Goal: Communication & Community: Ask a question

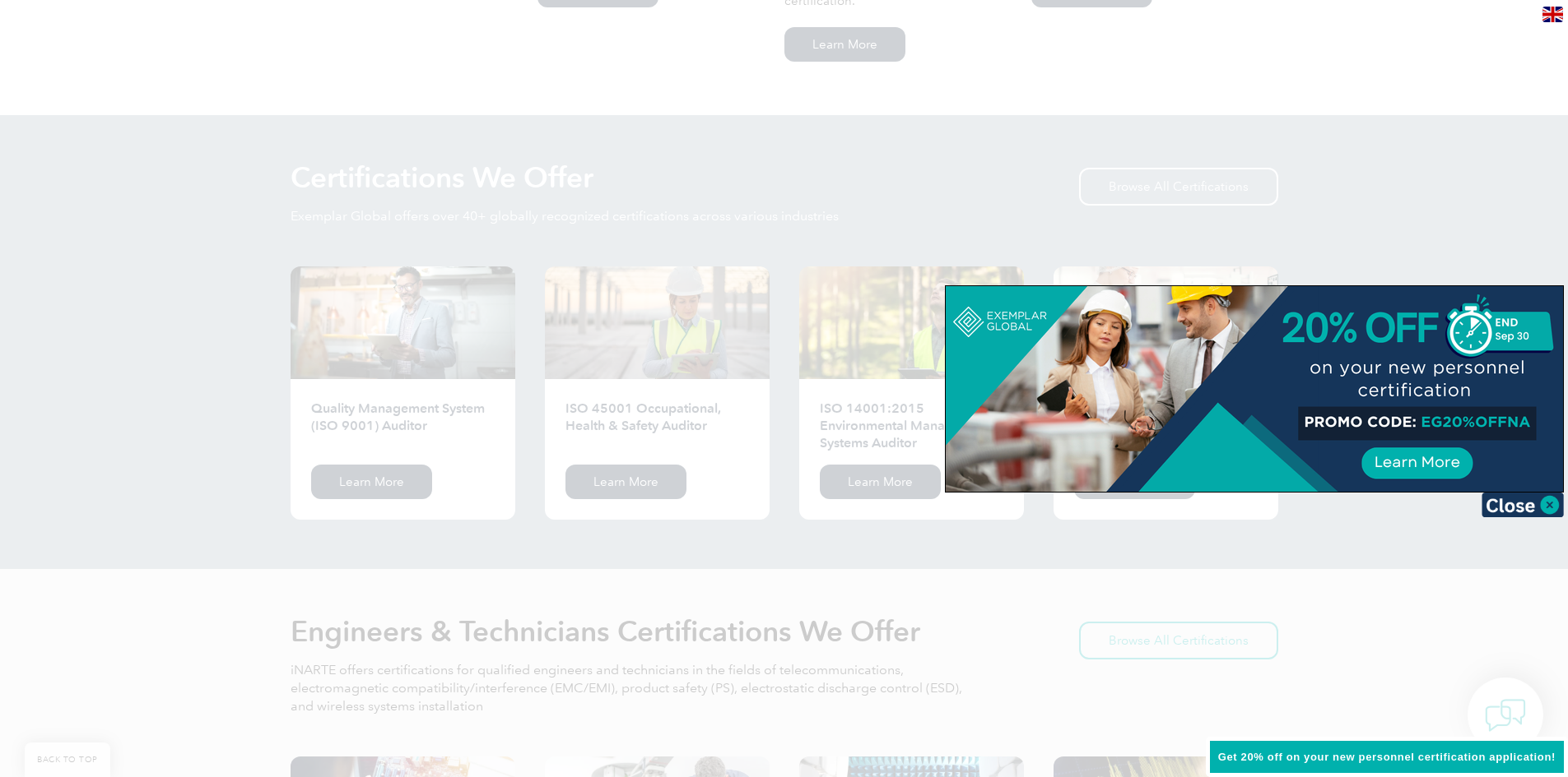
scroll to position [1533, 0]
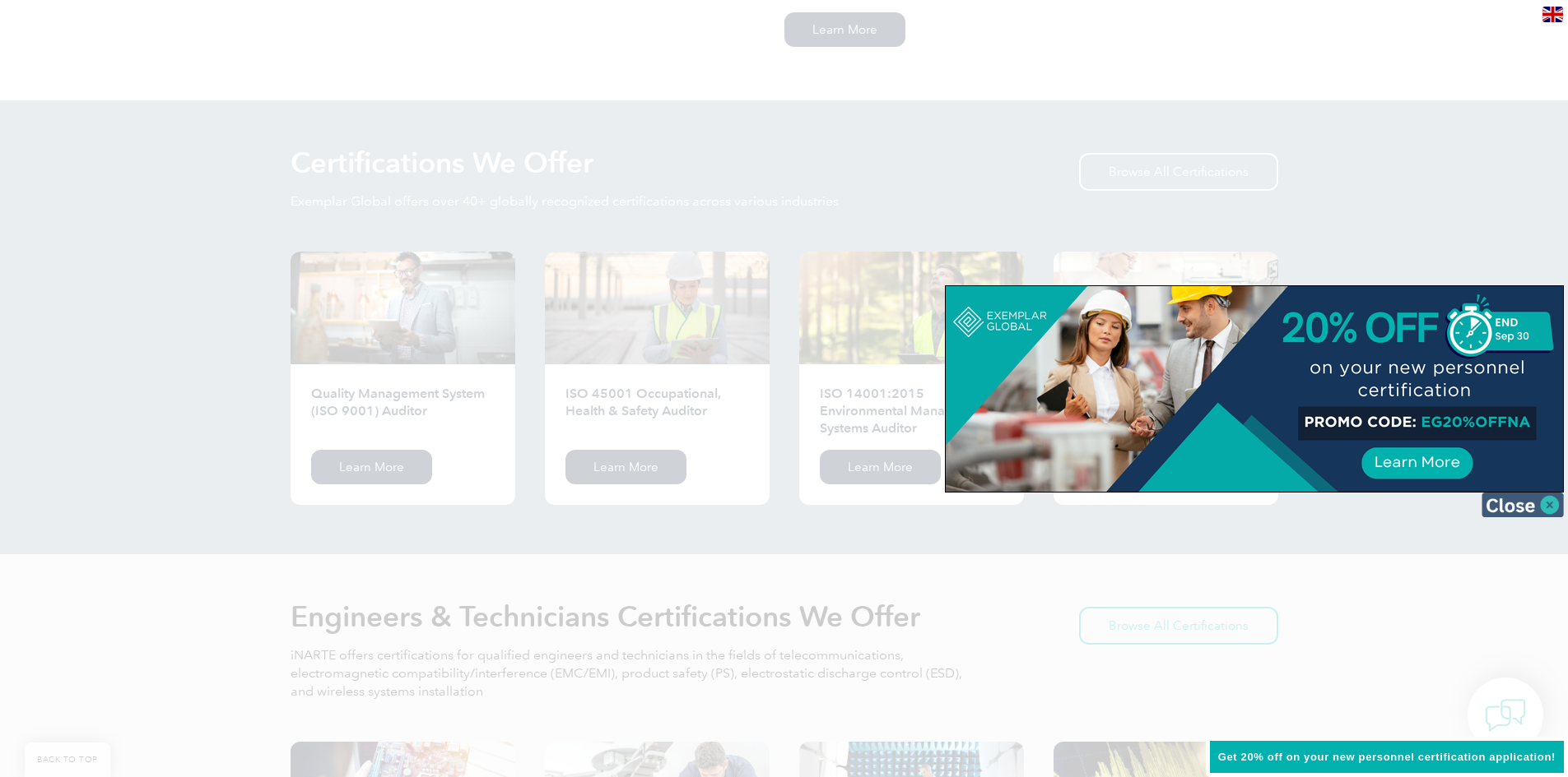
click at [1547, 512] on img at bounding box center [1522, 505] width 83 height 24
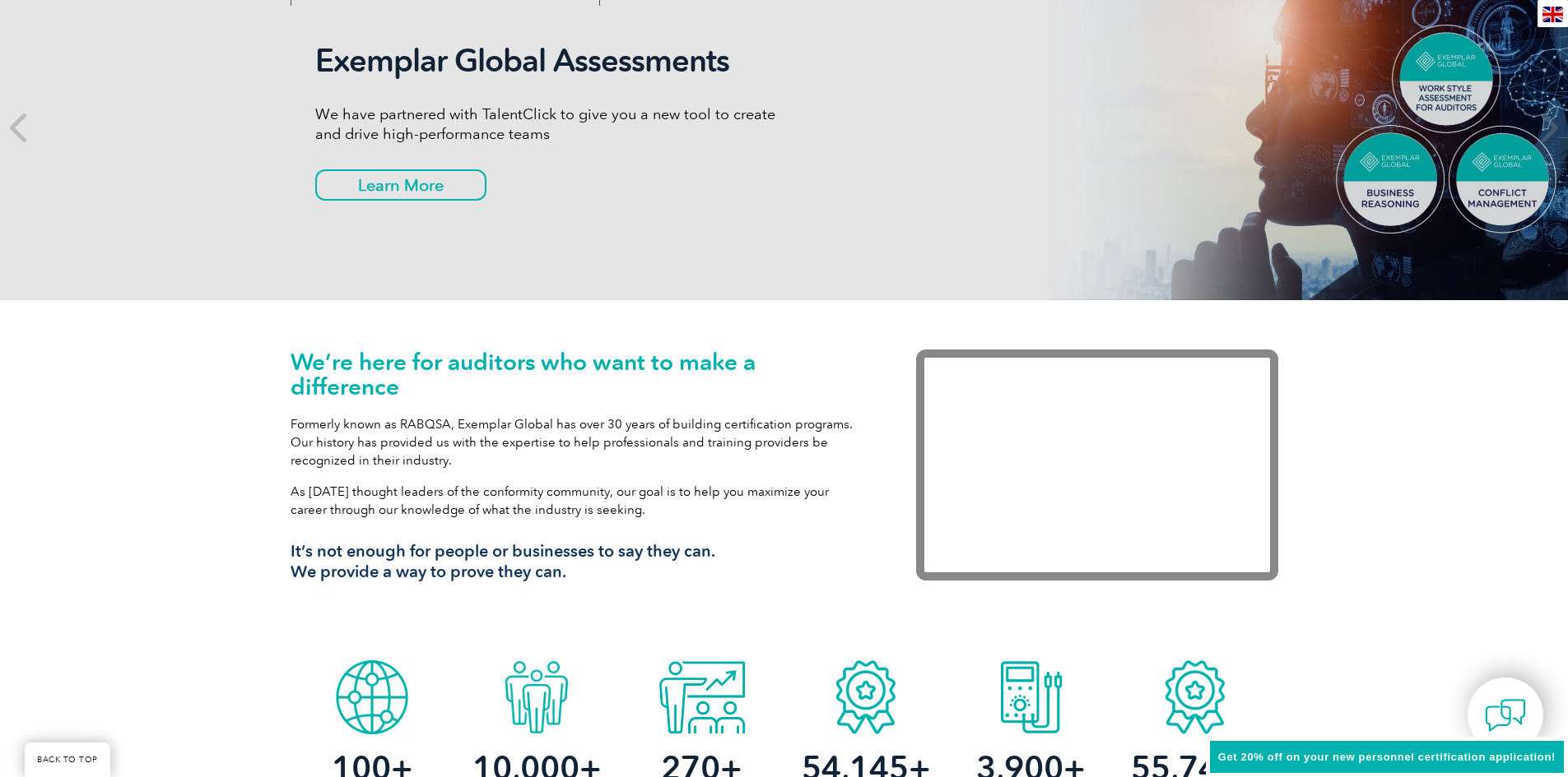
scroll to position [0, 0]
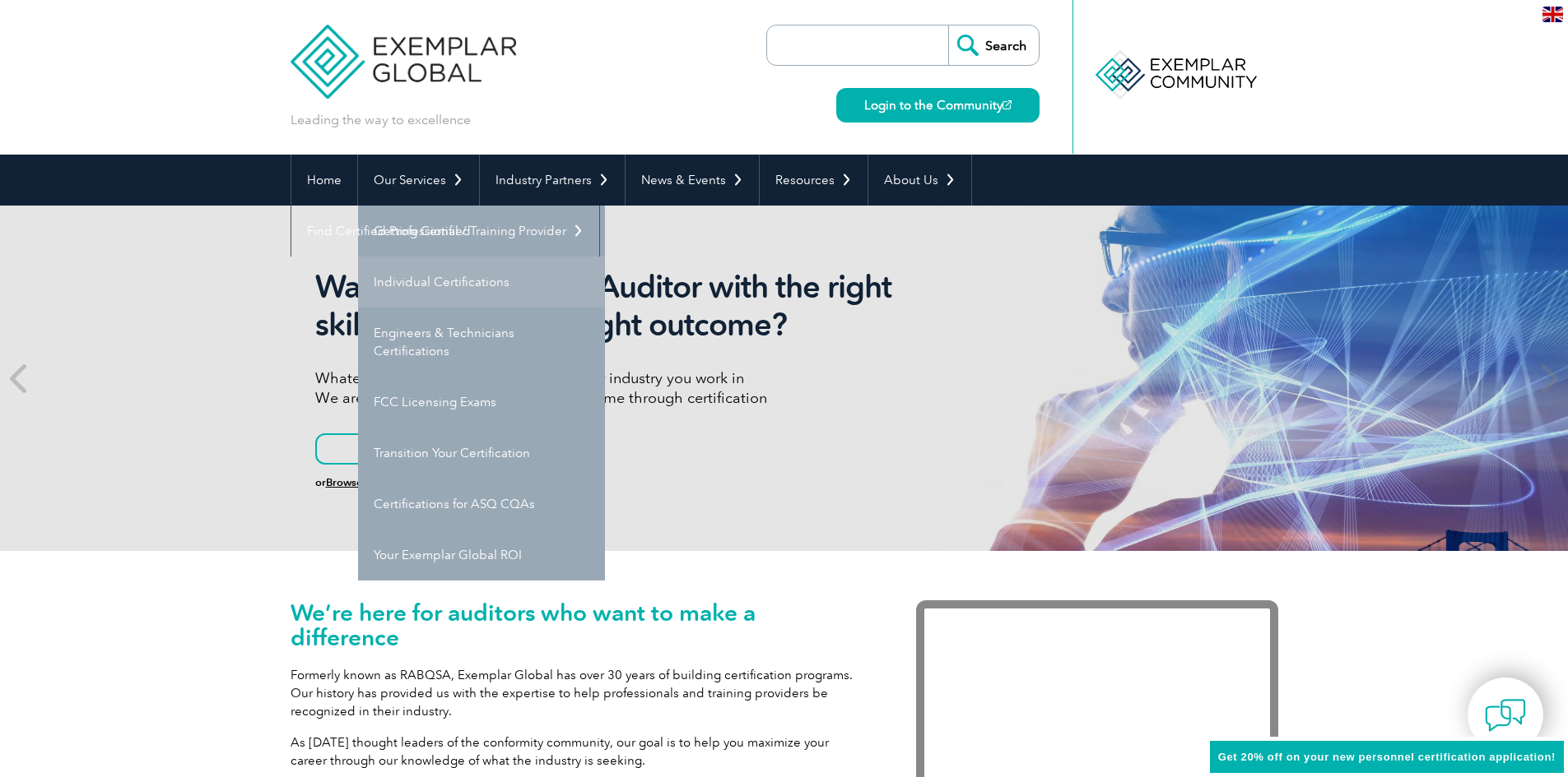
click at [416, 280] on link "Individual Certifications" at bounding box center [481, 282] width 247 height 51
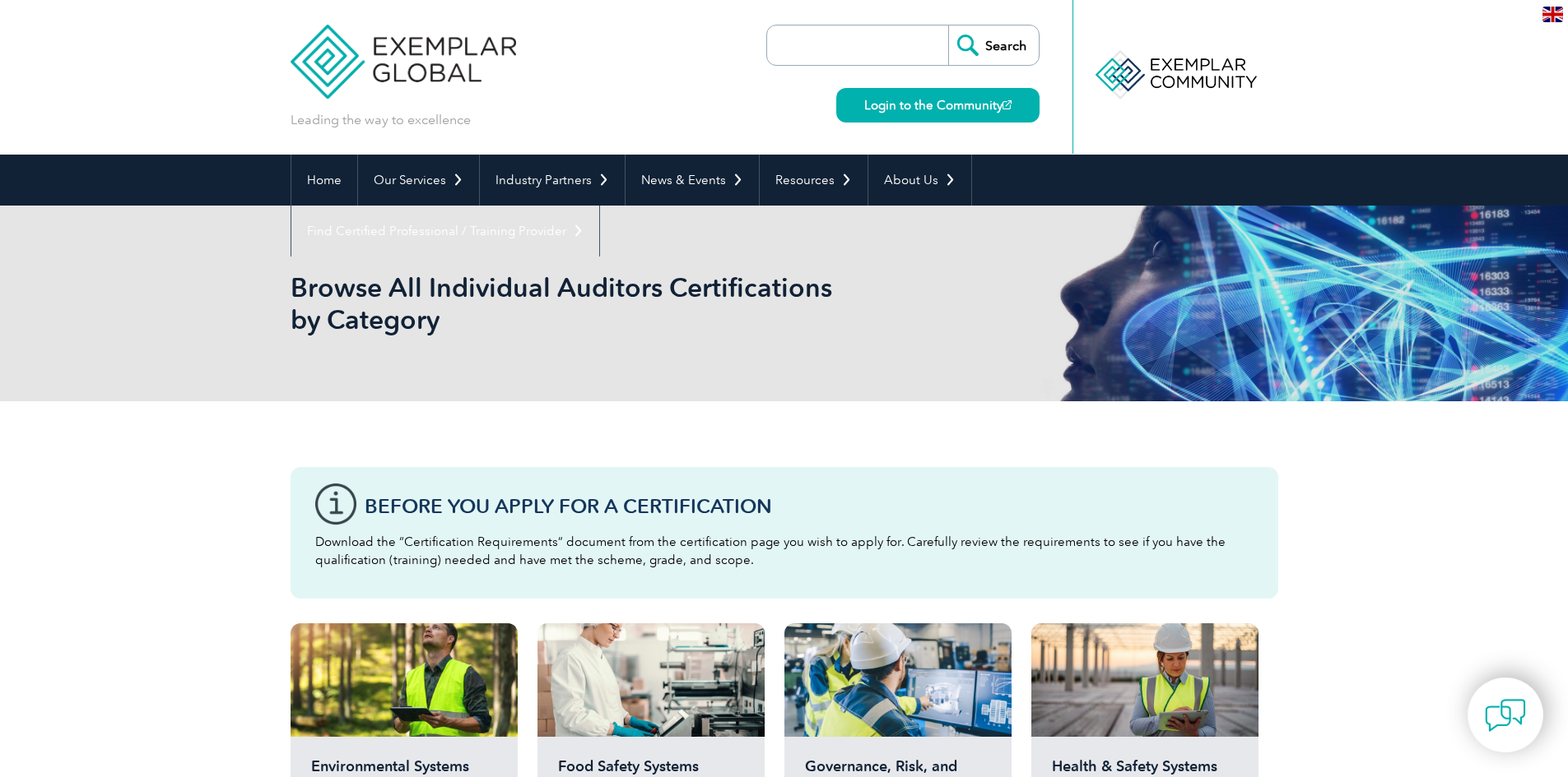
click at [876, 54] on input "search" at bounding box center [862, 44] width 173 height 39
type input "internal auditor"
click at [949, 25] on input "Search" at bounding box center [994, 44] width 90 height 39
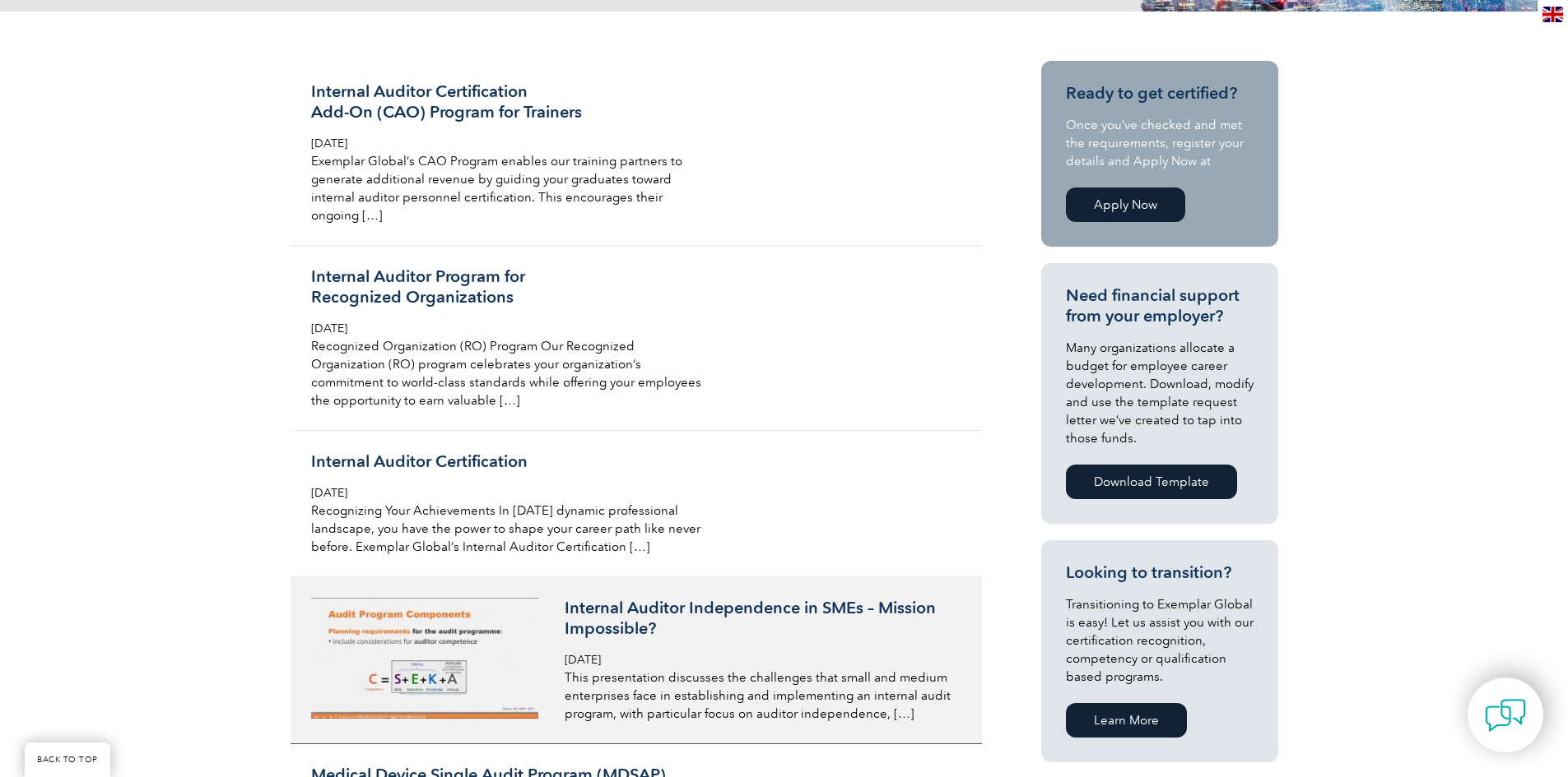
scroll to position [384, 0]
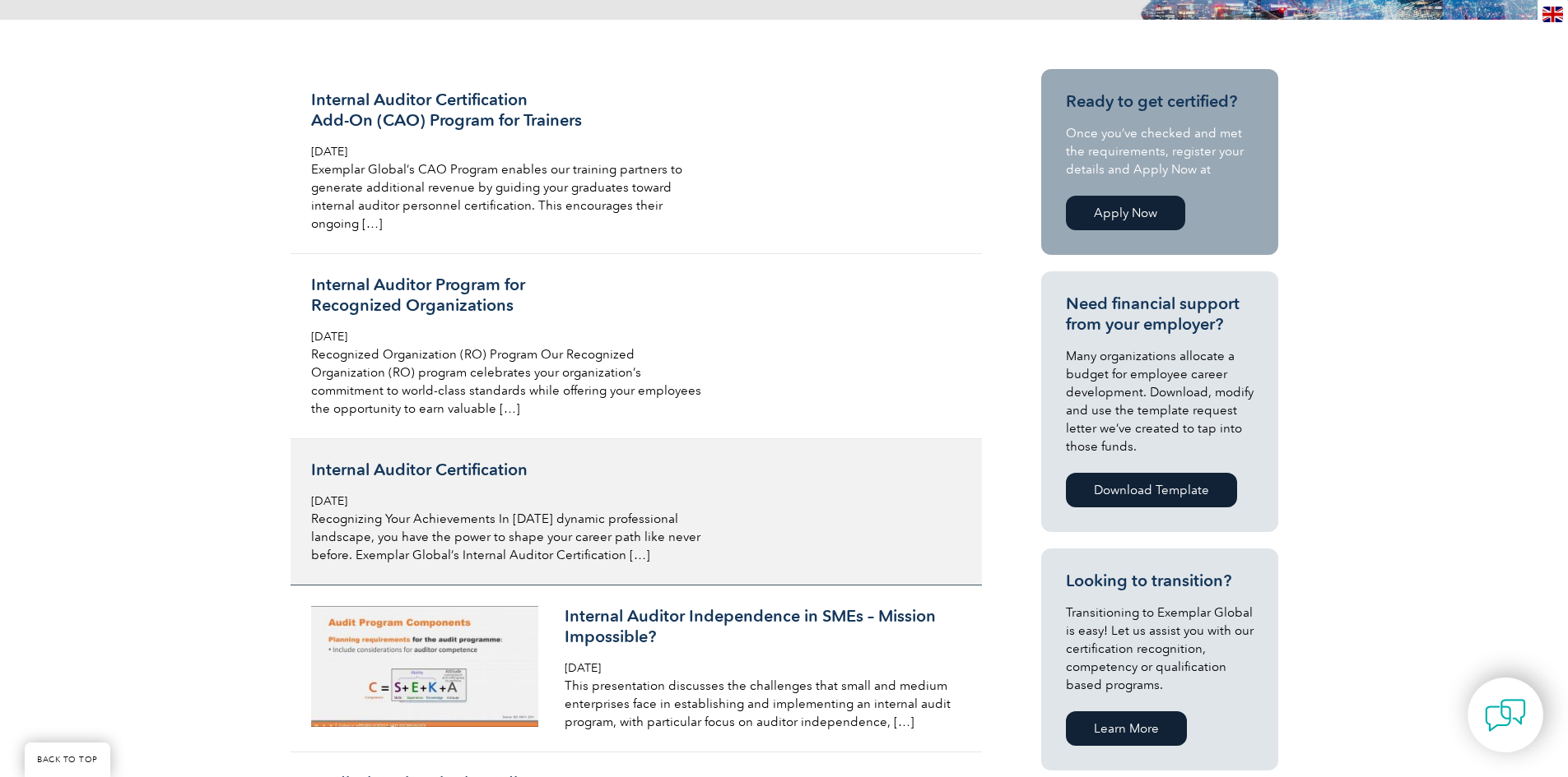
click at [523, 470] on h3 "Internal Auditor Certification" at bounding box center [506, 471] width 390 height 21
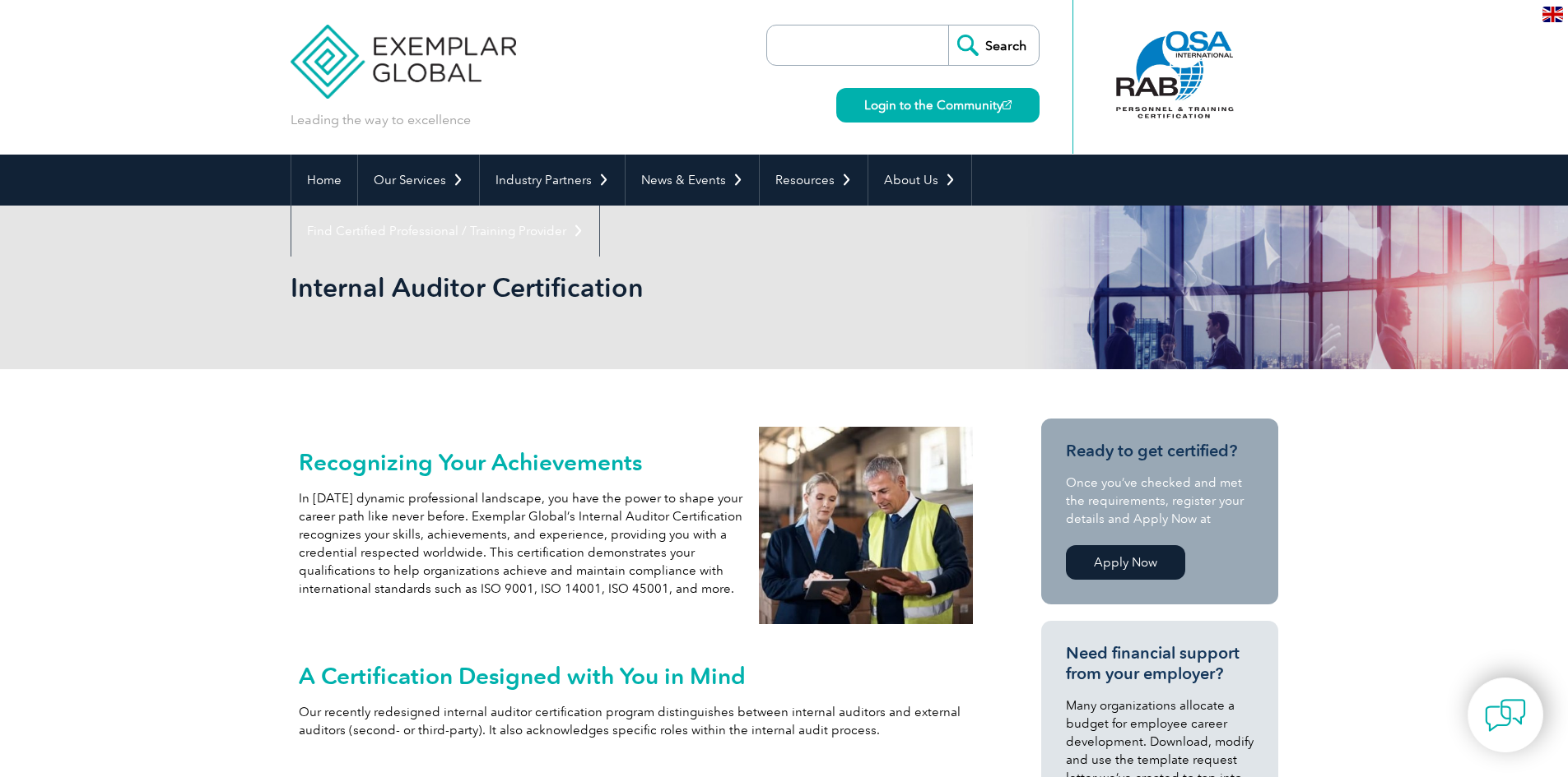
click at [1511, 713] on img at bounding box center [1505, 715] width 41 height 41
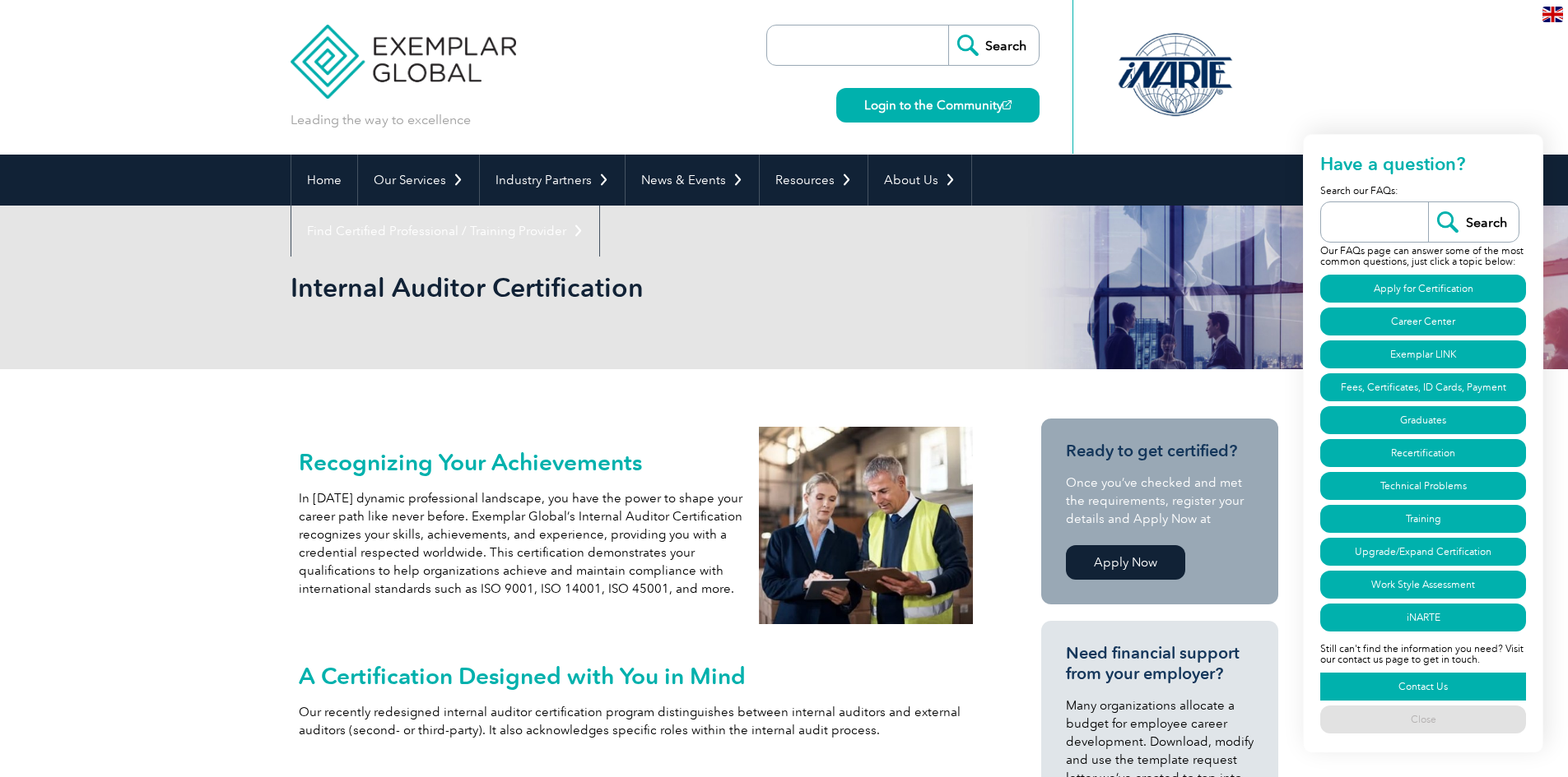
click at [1435, 685] on link "Contact Us" at bounding box center [1423, 687] width 206 height 28
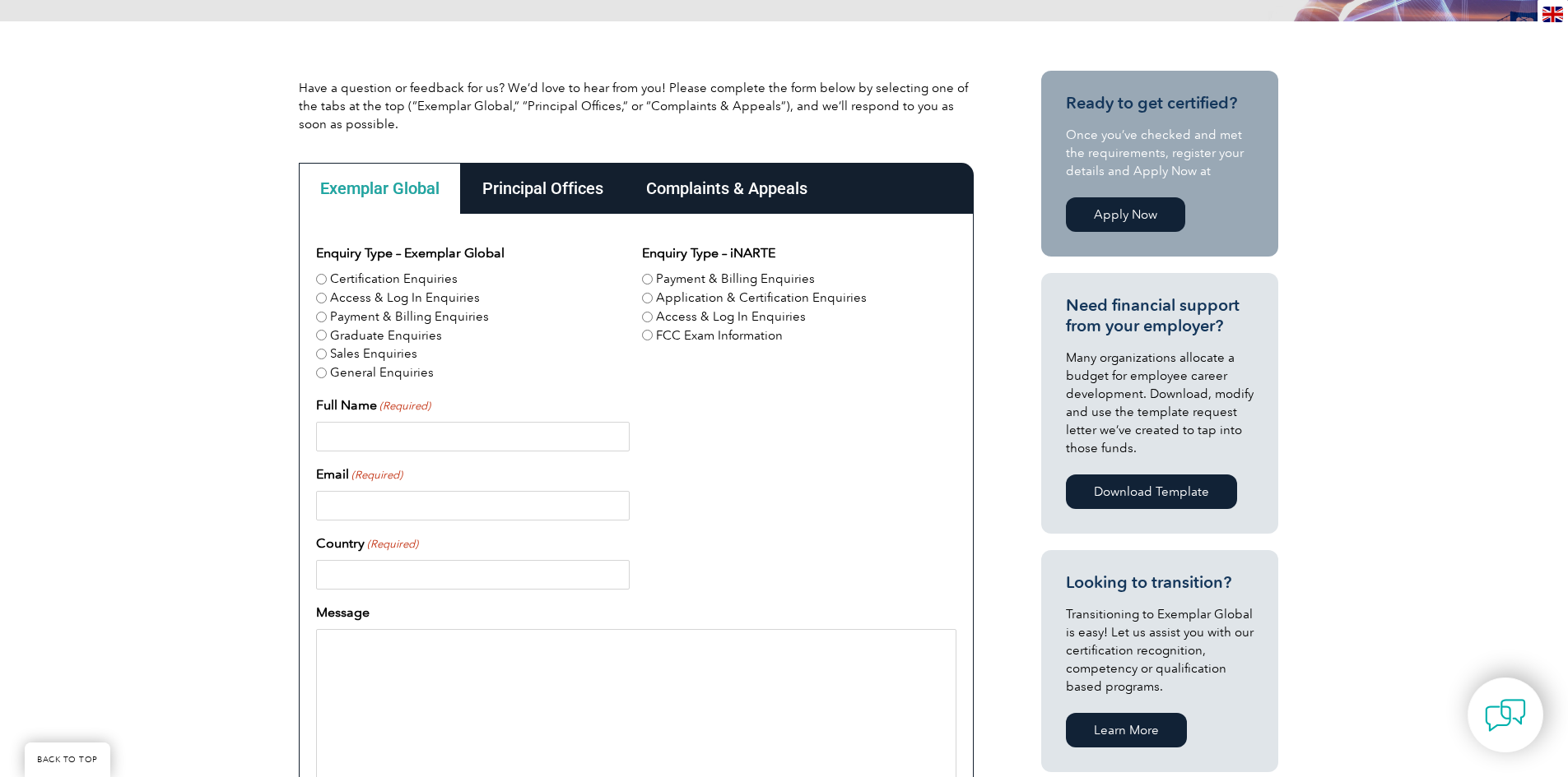
scroll to position [356, 0]
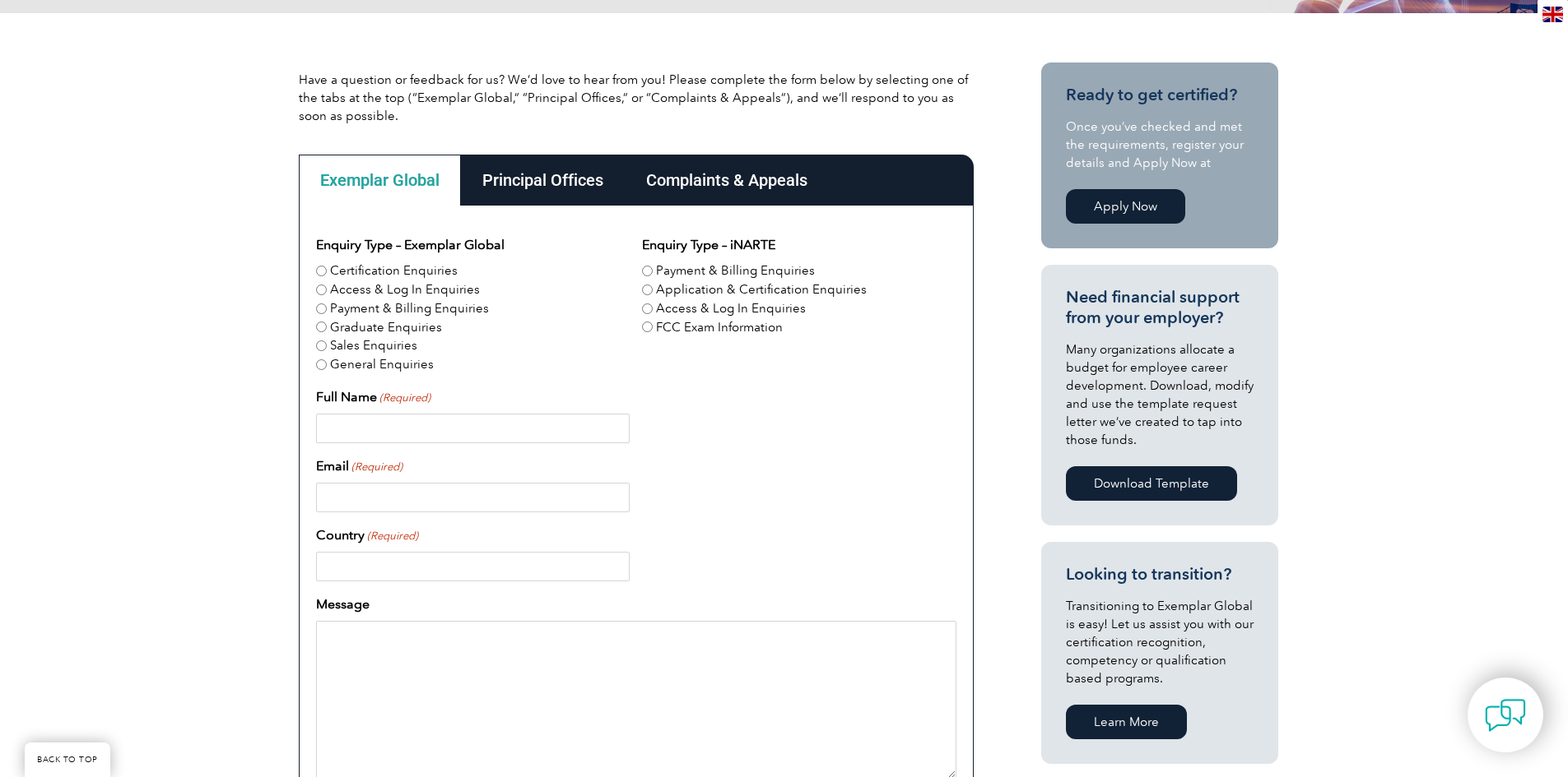
click at [321, 267] on input "Certification Enquiries" at bounding box center [321, 271] width 10 height 10
radio input "true"
click at [366, 431] on input "Full Name (Required)" at bounding box center [473, 429] width 314 height 30
type input "Ian George"
click at [384, 504] on input "Email (Required)" at bounding box center [473, 497] width 314 height 30
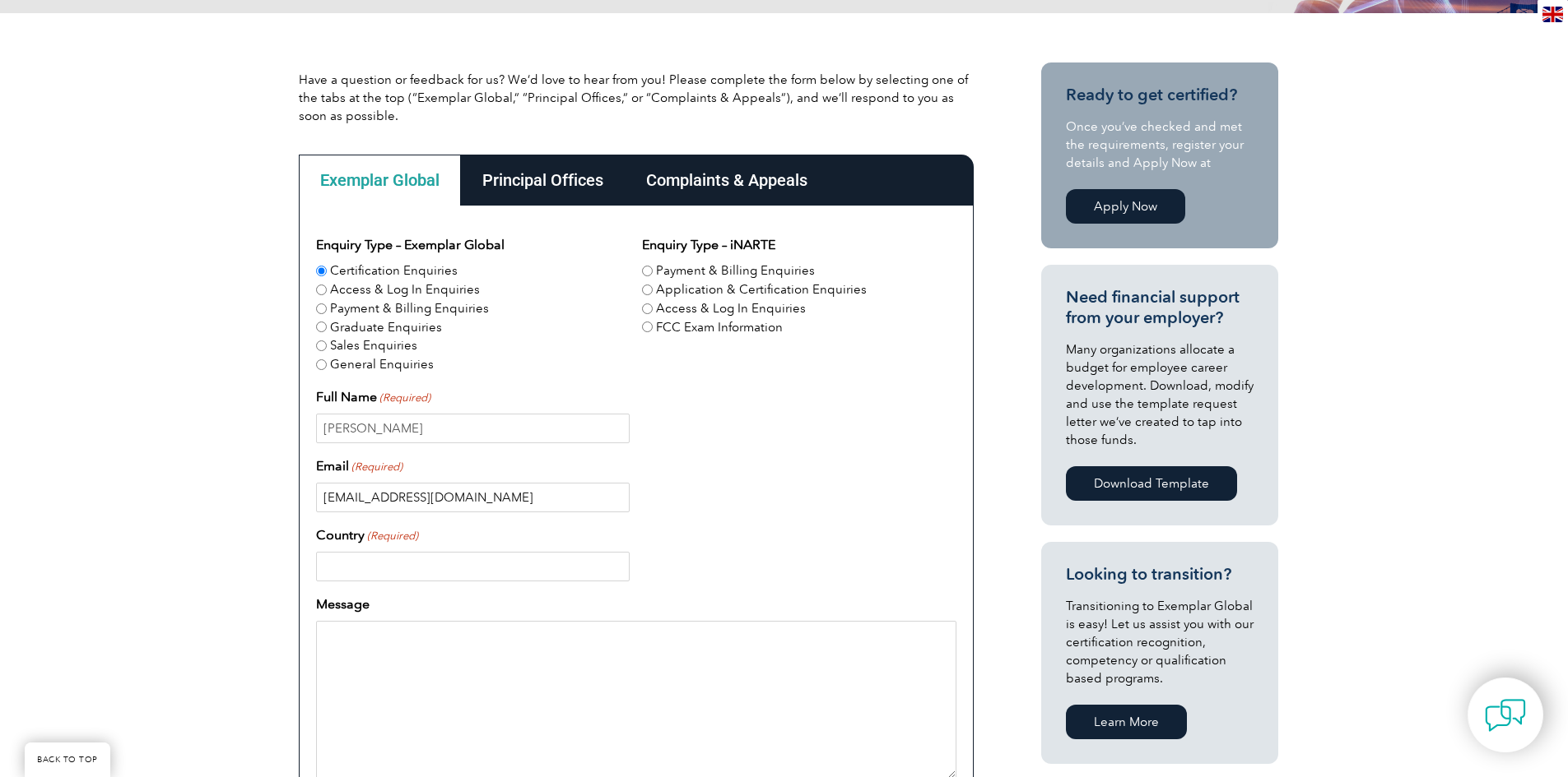
type input "eyegee69@yahoo.com.au"
click at [387, 566] on input "Country (Required)" at bounding box center [473, 567] width 314 height 30
type input "Australia"
click at [377, 633] on textarea "Message" at bounding box center [636, 700] width 640 height 158
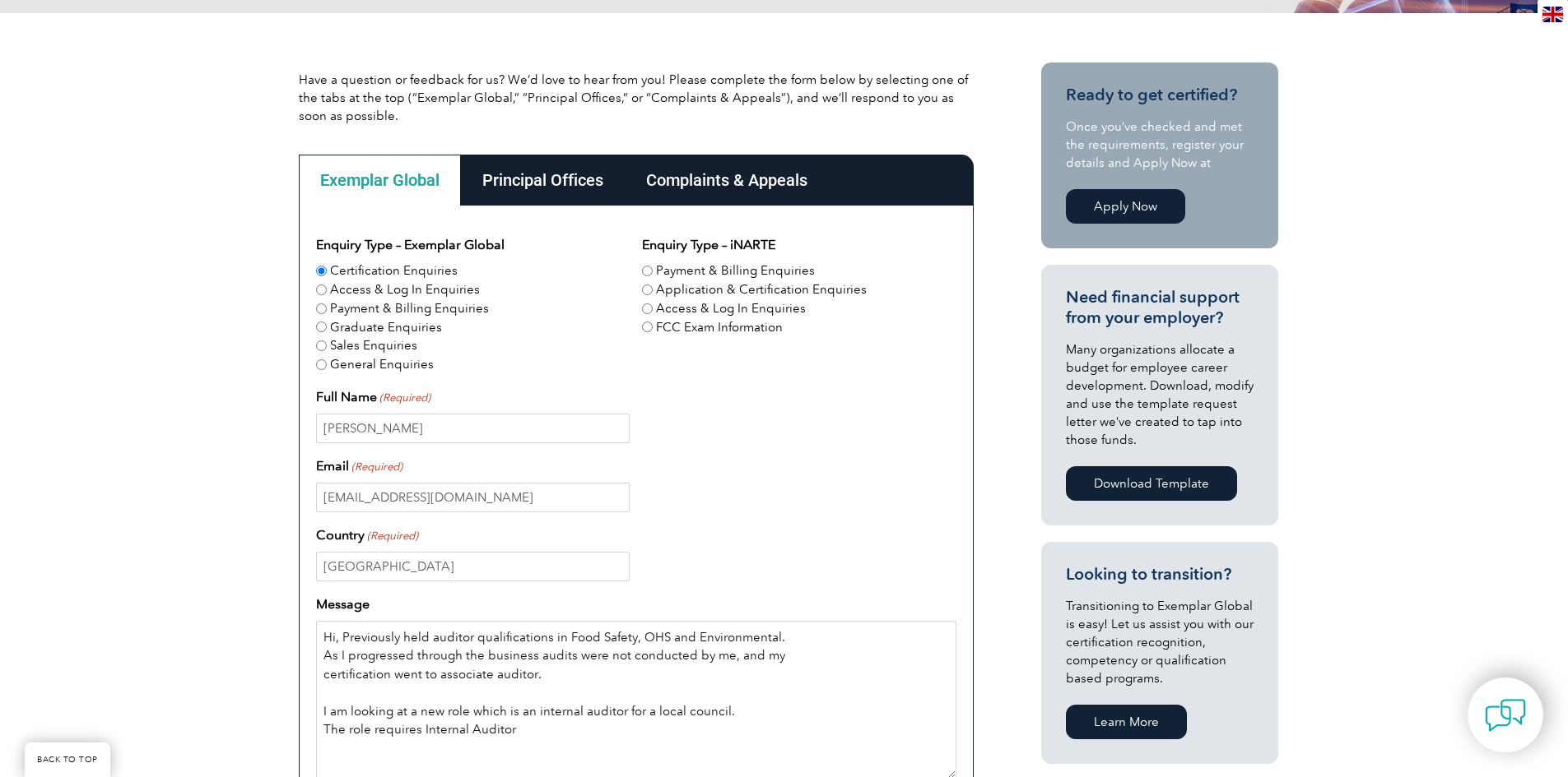
click at [420, 731] on textarea "Hi, Previously held auditor qualifications in Food Safety, OHS and Environmenta…" at bounding box center [636, 700] width 640 height 158
click at [580, 727] on textarea "Hi, Previously held auditor qualifications in Food Safety, OHS and Environmenta…" at bounding box center [636, 700] width 640 height 158
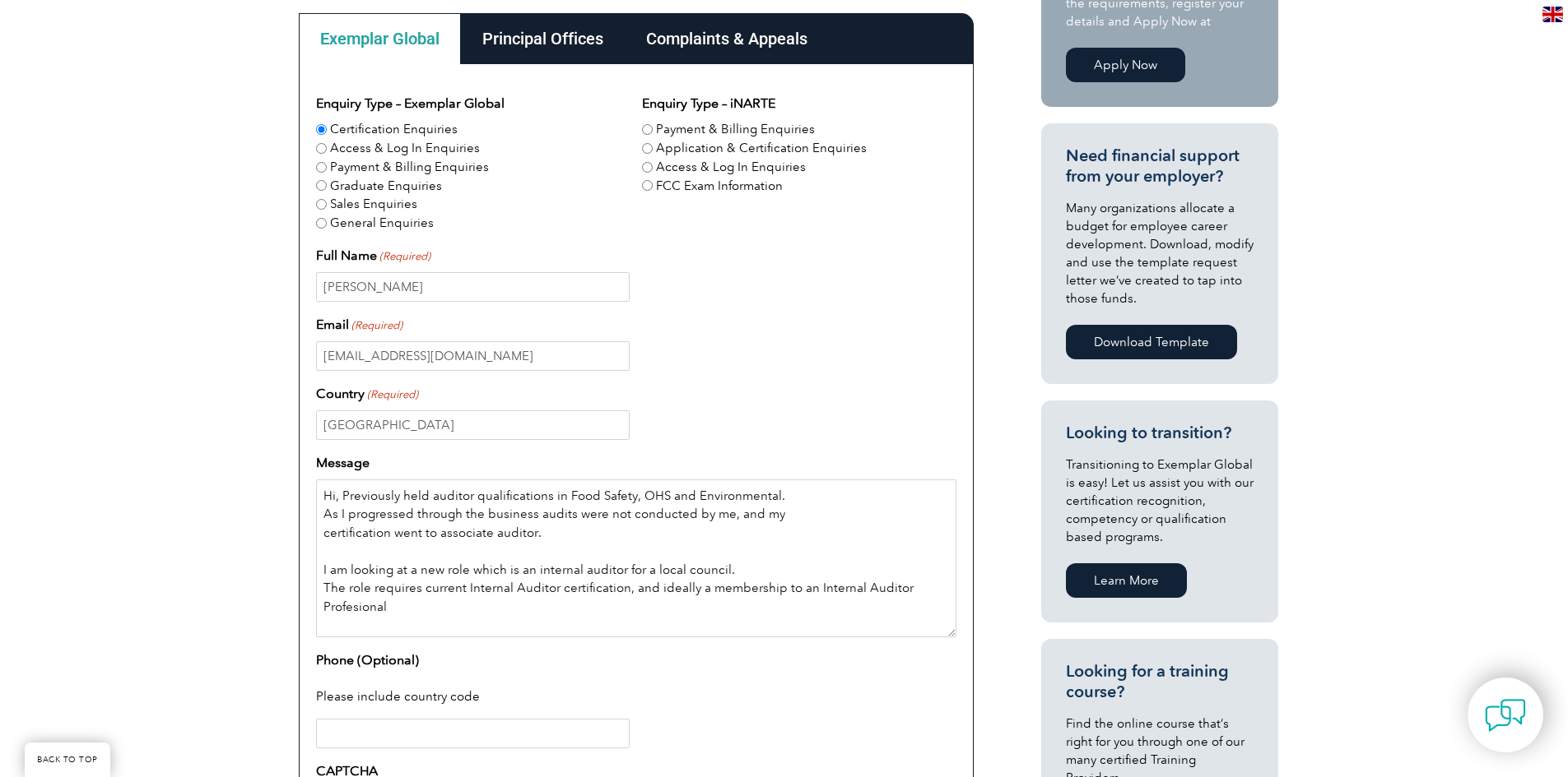
scroll to position [521, 0]
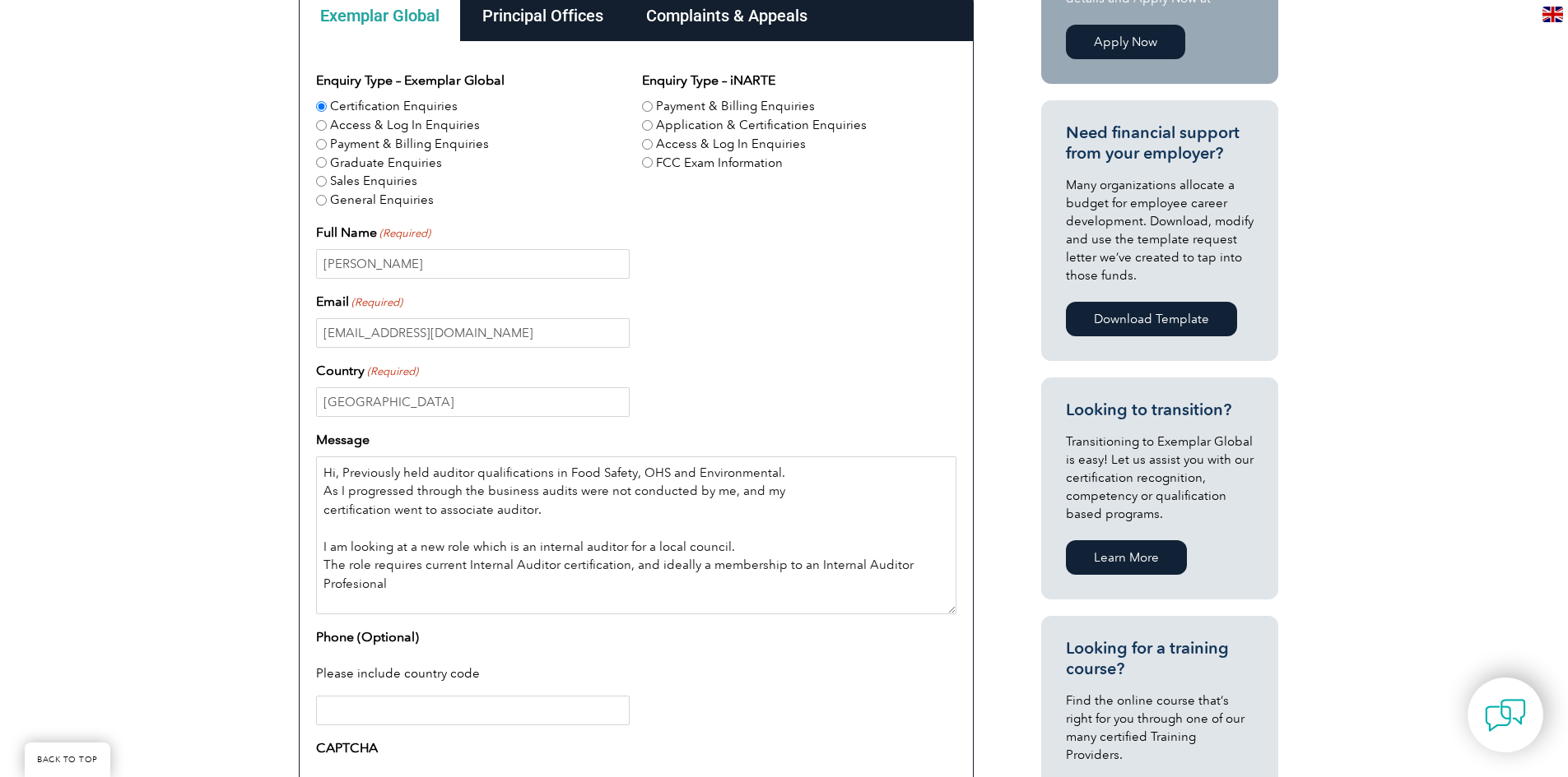
click at [473, 597] on textarea "Hi, Previously held auditor qualifications in Food Safety, OHS and Environmenta…" at bounding box center [636, 536] width 640 height 158
paste textarea "ertiary qualification in the field of Auditing, Commerce, Finance, Accounting o…"
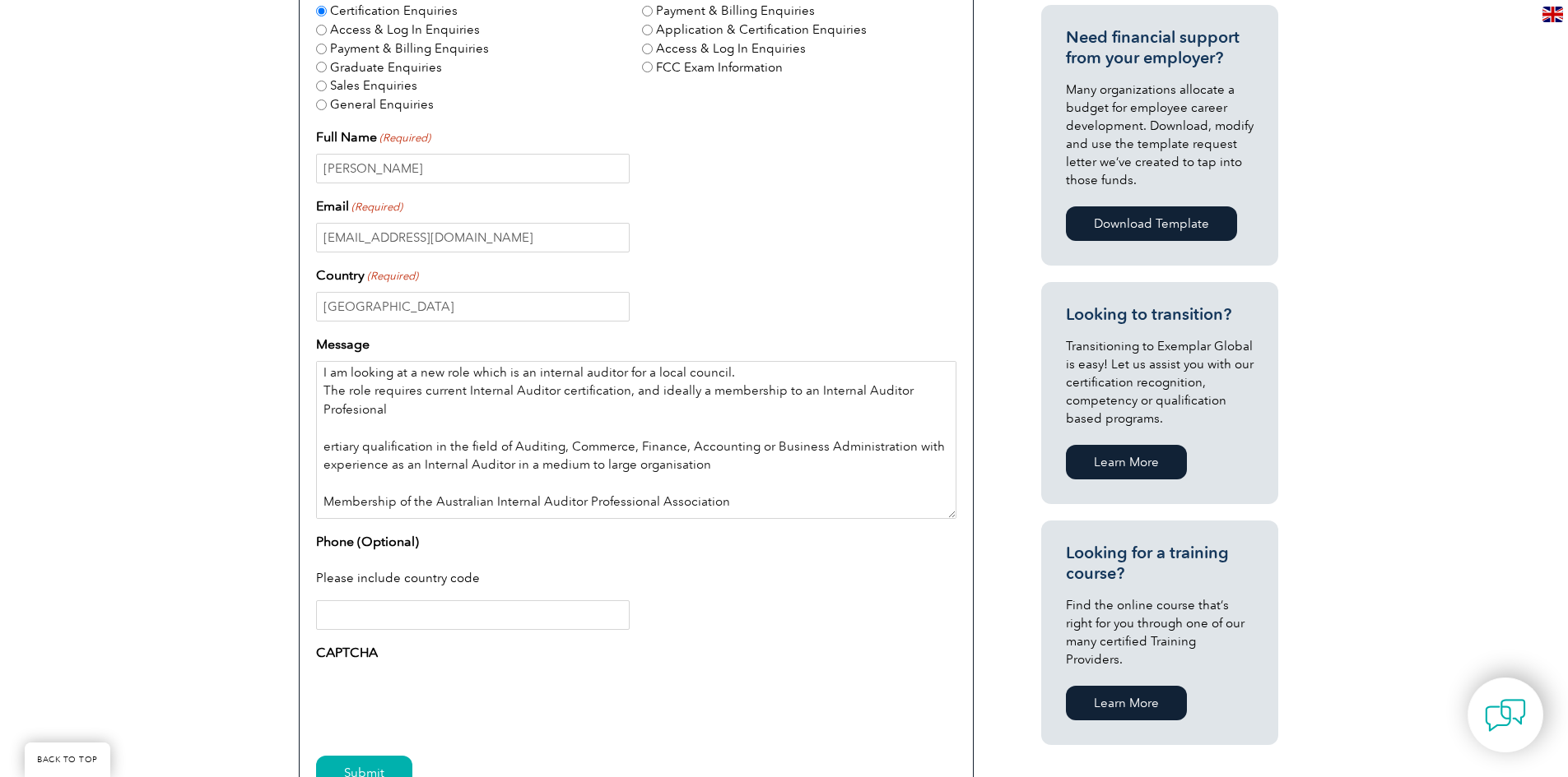
scroll to position [631, 0]
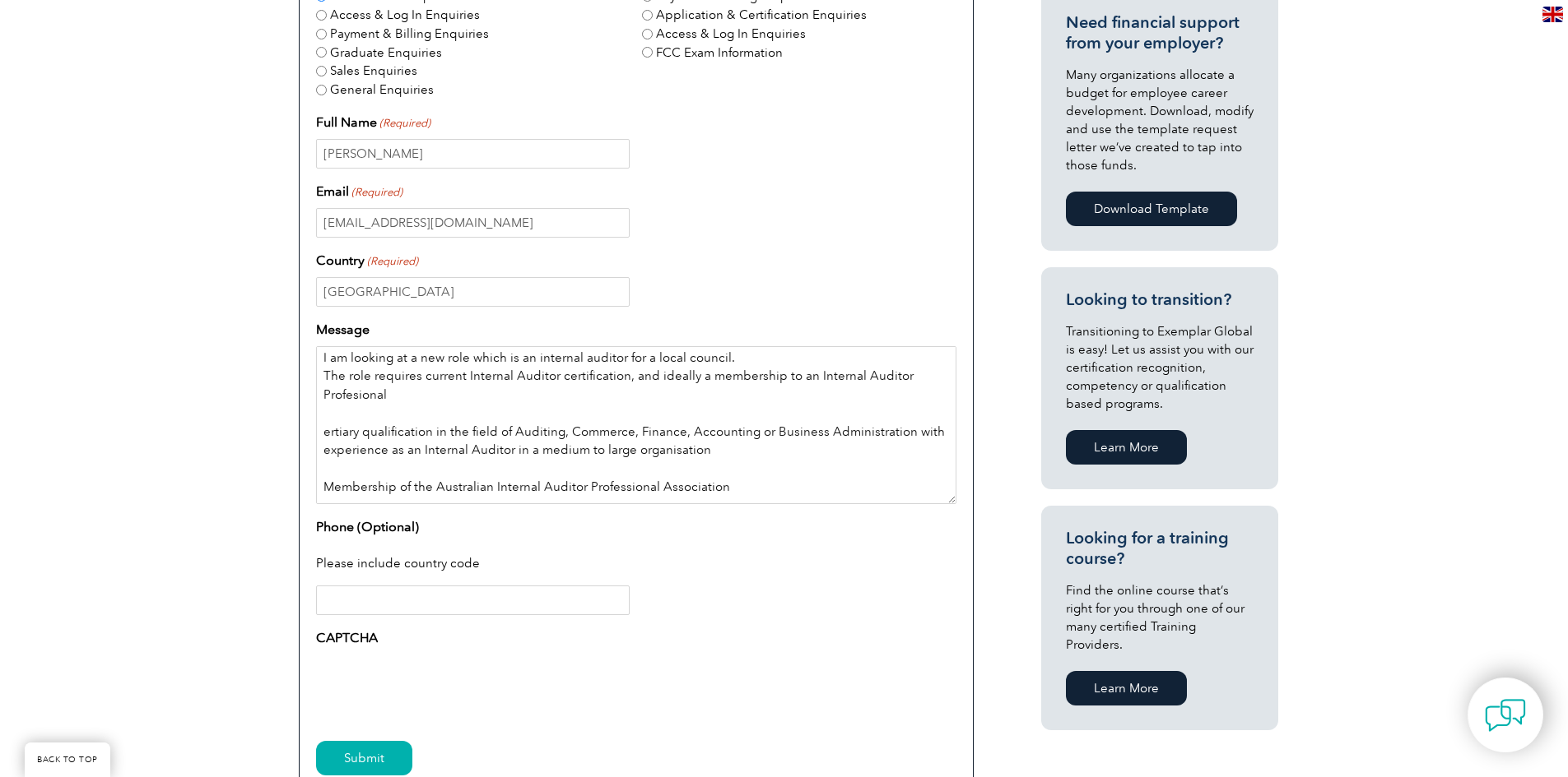
click at [505, 412] on textarea "Hi, Previously held auditor qualifications in Food Safety, OHS and Environmenta…" at bounding box center [636, 425] width 640 height 158
click at [322, 431] on textarea "Hi, Previously held auditor qualifications in Food Safety, OHS and Environmenta…" at bounding box center [636, 425] width 640 height 158
drag, startPoint x: 702, startPoint y: 376, endPoint x: 748, endPoint y: 393, distance: 49.0
click at [704, 377] on textarea "Hi, Previously held auditor qualifications in Food Safety, OHS and Environmenta…" at bounding box center [636, 425] width 640 height 158
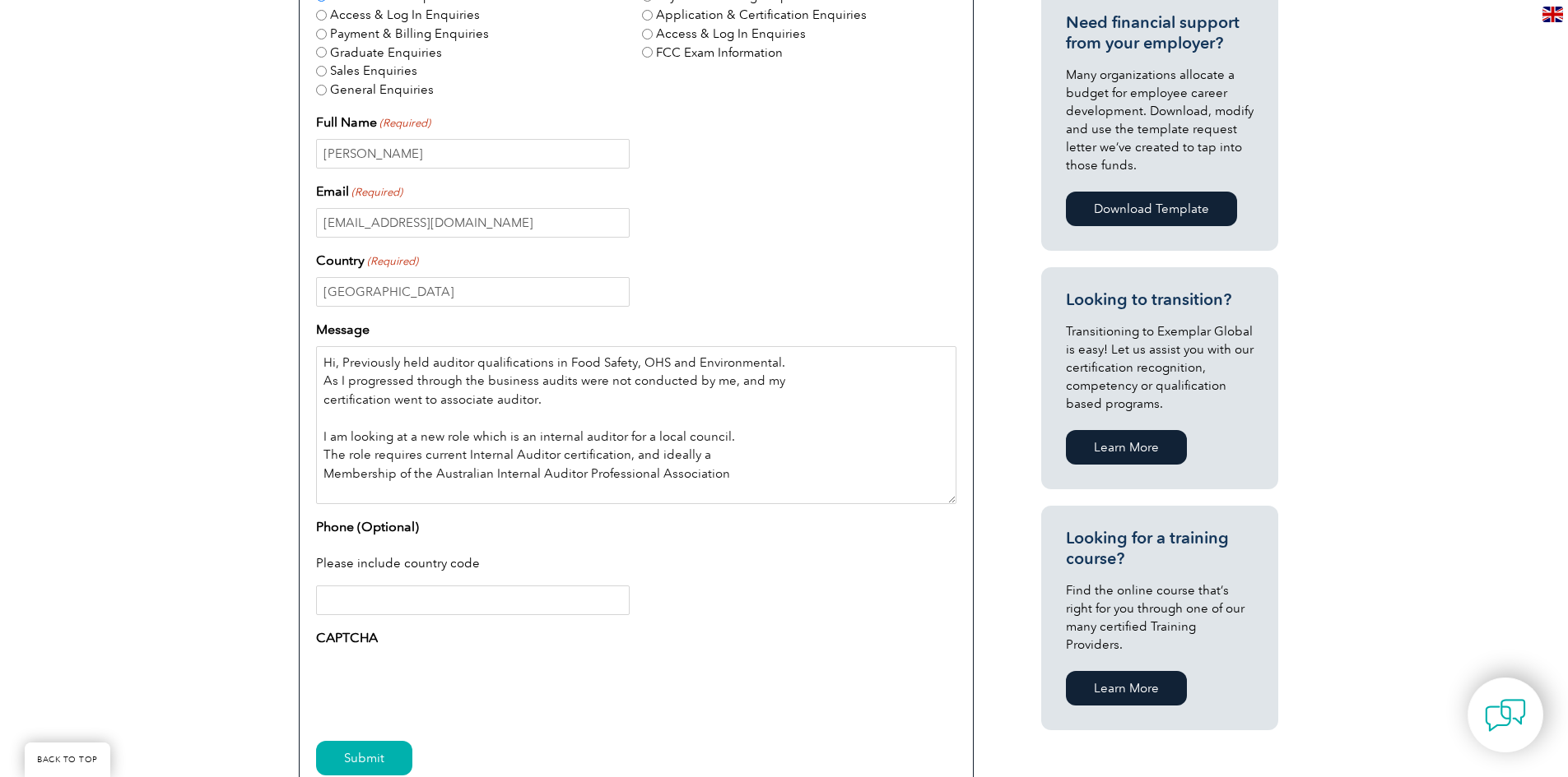
scroll to position [0, 0]
click at [537, 475] on textarea "Hi, Previously held auditor qualifications in Food Safety, OHS and Environmenta…" at bounding box center [636, 425] width 640 height 158
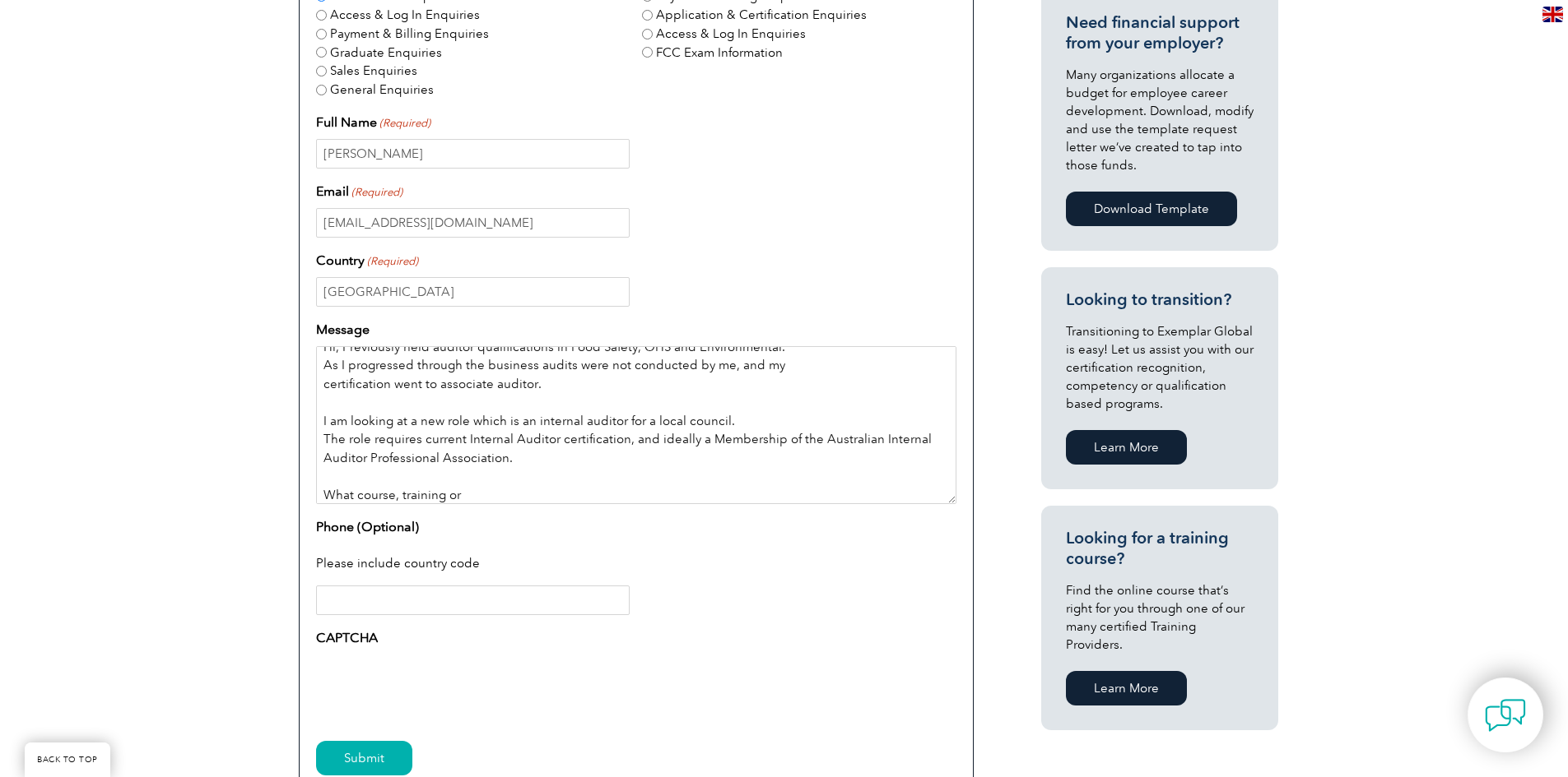
drag, startPoint x: 394, startPoint y: 498, endPoint x: 414, endPoint y: 498, distance: 20.0
click at [394, 498] on textarea "Hi, Previously held auditor qualifications in Food Safety, OHS and Environmenta…" at bounding box center [636, 425] width 640 height 158
click at [512, 496] on textarea "Hi, Previously held auditor qualifications in Food Safety, OHS and Environmenta…" at bounding box center [636, 425] width 640 height 158
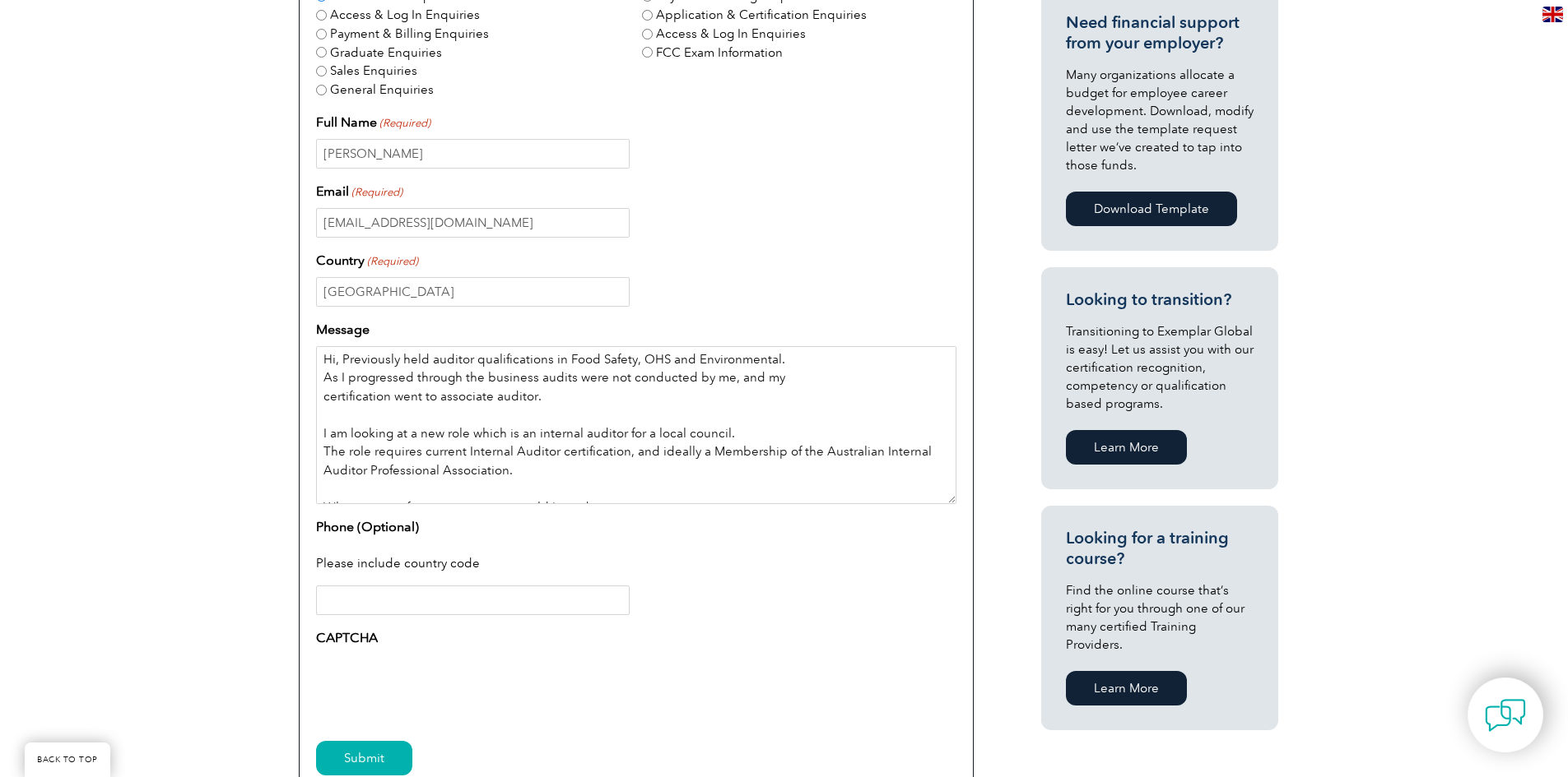
scroll to position [0, 0]
click at [533, 401] on textarea "Hi, Previously held auditor qualifications in Food Safety, OHS and Environmenta…" at bounding box center [636, 425] width 640 height 158
click at [630, 395] on textarea "Hi, Previously held auditor qualifications in Food Safety, OHS and Environmenta…" at bounding box center [636, 425] width 640 height 158
click at [632, 399] on textarea "Hi, Previously held auditor qualifications in Food Safety, OHS and Environmenta…" at bounding box center [636, 425] width 640 height 158
click at [720, 399] on textarea "Hi, Previously held auditor qualifications in Food Safety, OHS and Environmenta…" at bounding box center [636, 425] width 640 height 158
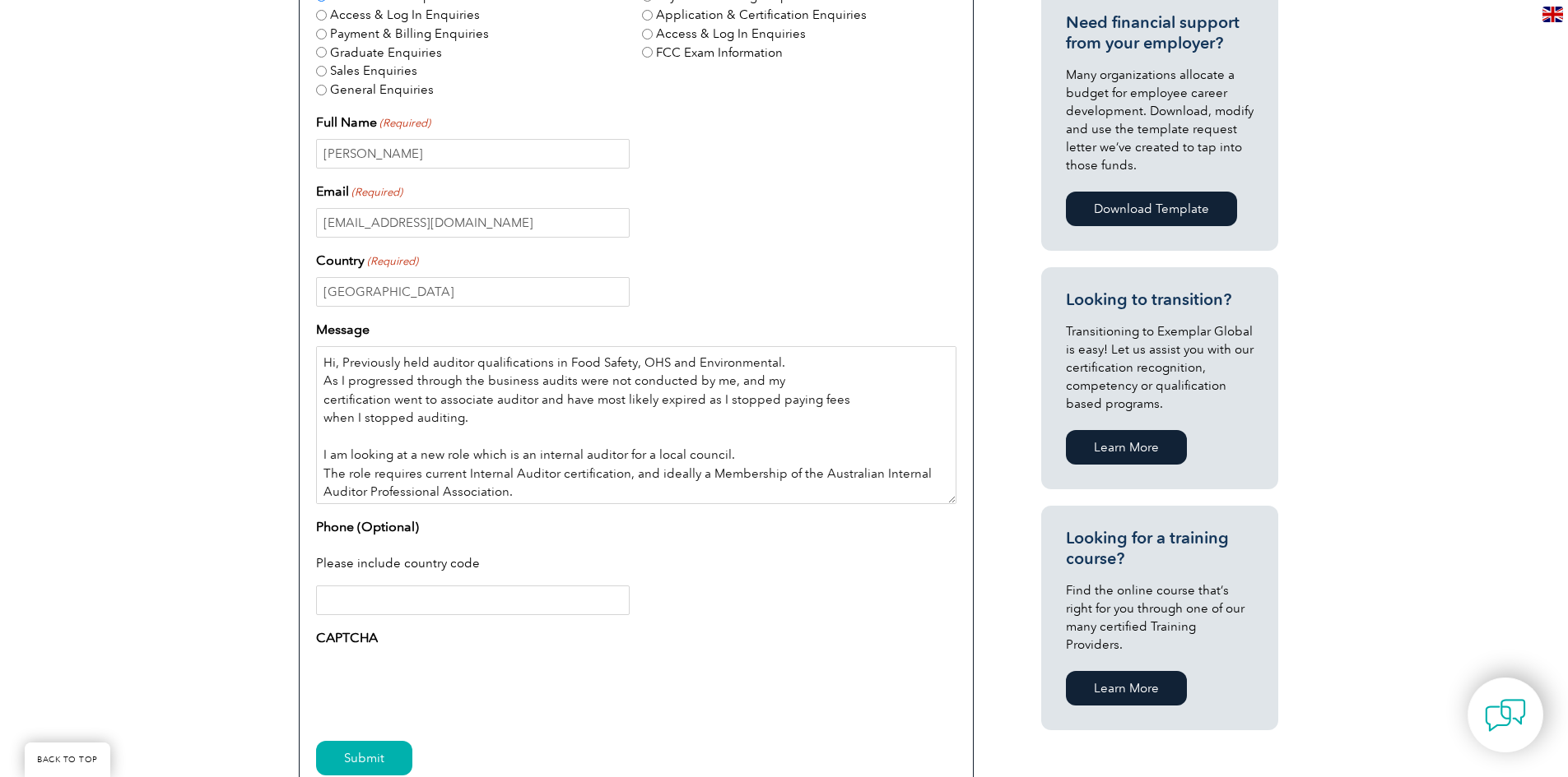
click at [807, 451] on textarea "Hi, Previously held auditor qualifications in Food Safety, OHS and Environmenta…" at bounding box center [636, 425] width 640 height 158
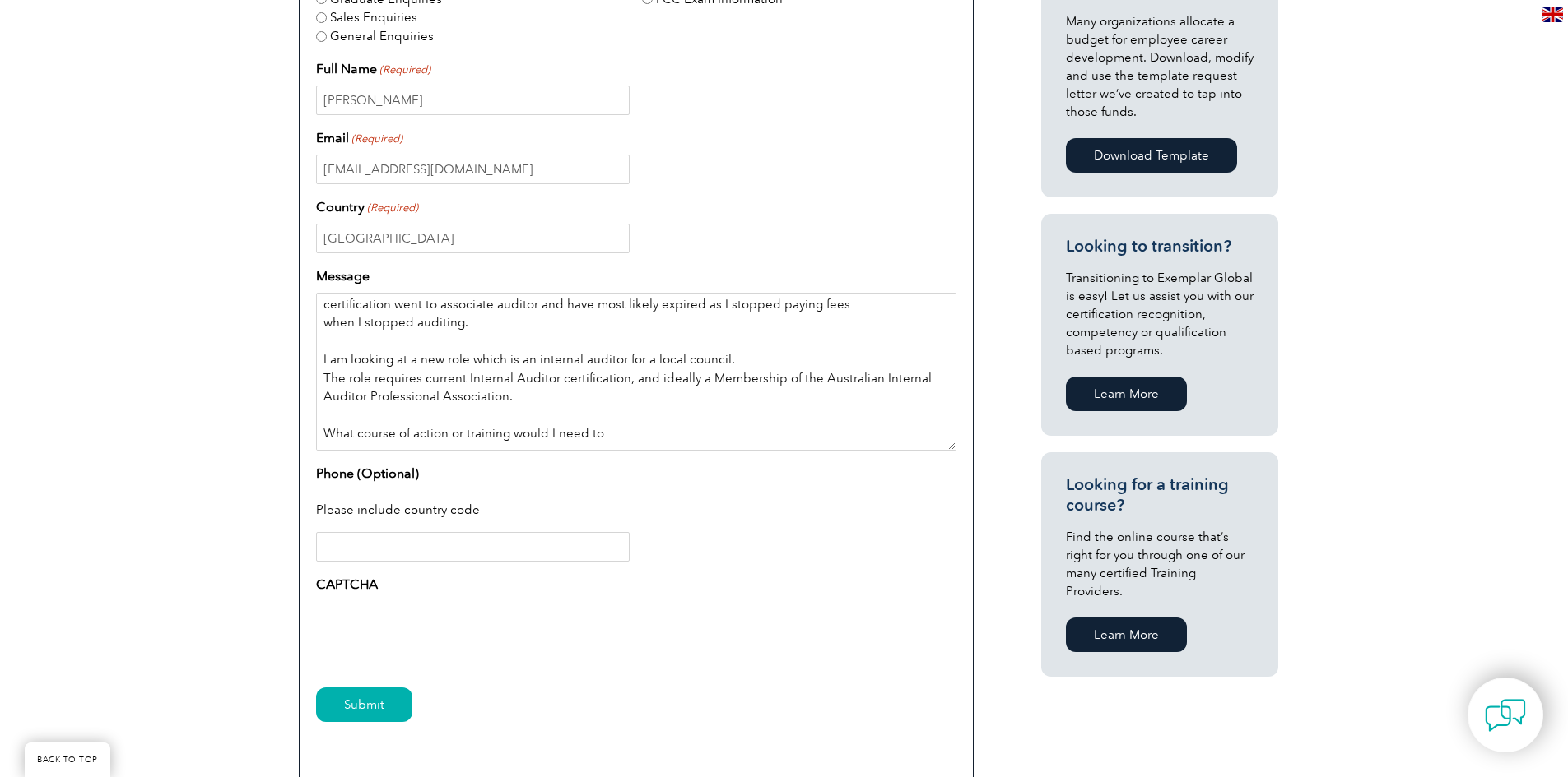
scroll to position [685, 0]
click at [643, 434] on textarea "Hi, Previously held auditor qualifications in Food Safety, OHS and Environmenta…" at bounding box center [636, 371] width 640 height 158
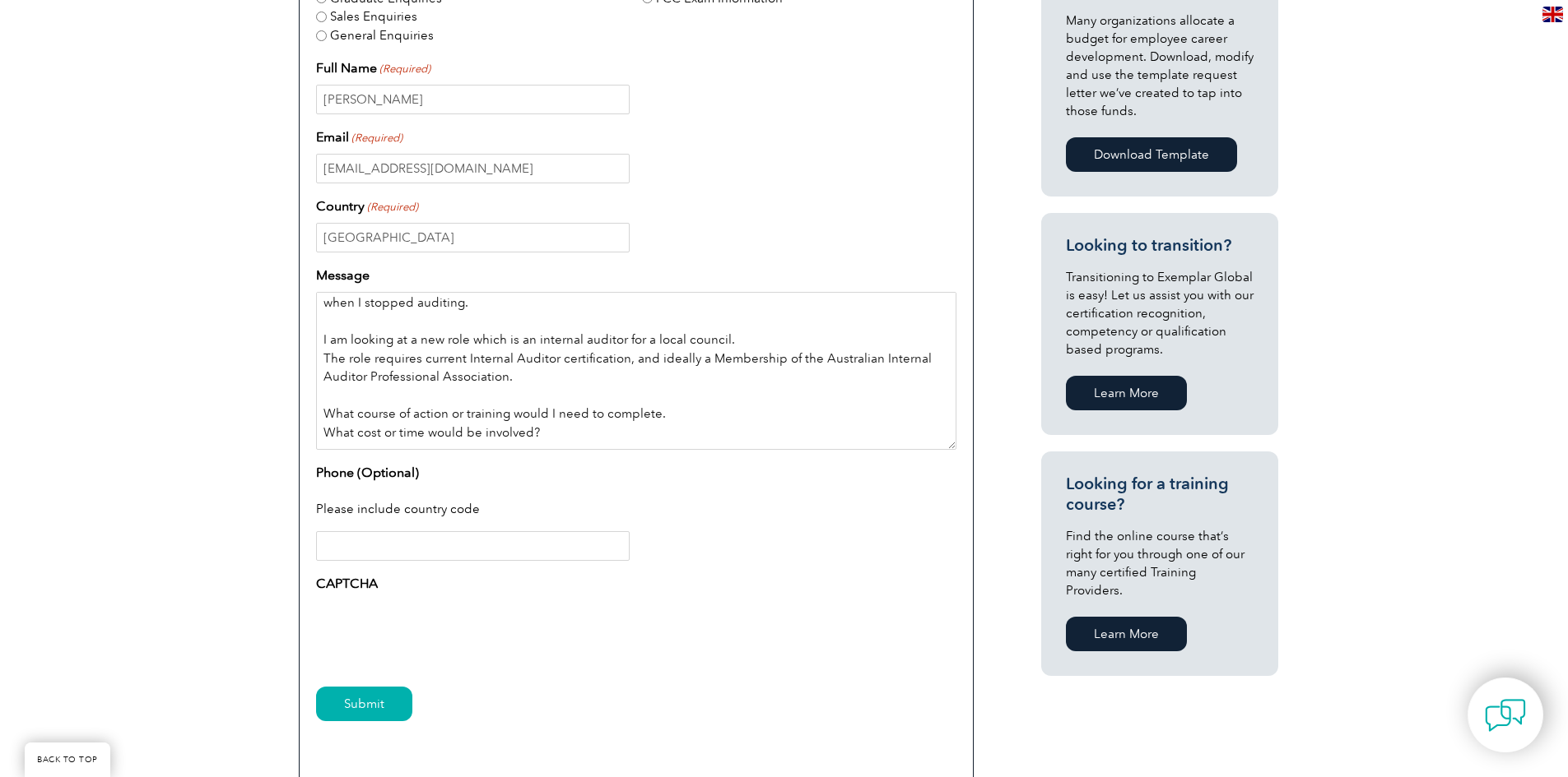
scroll to position [89, 0]
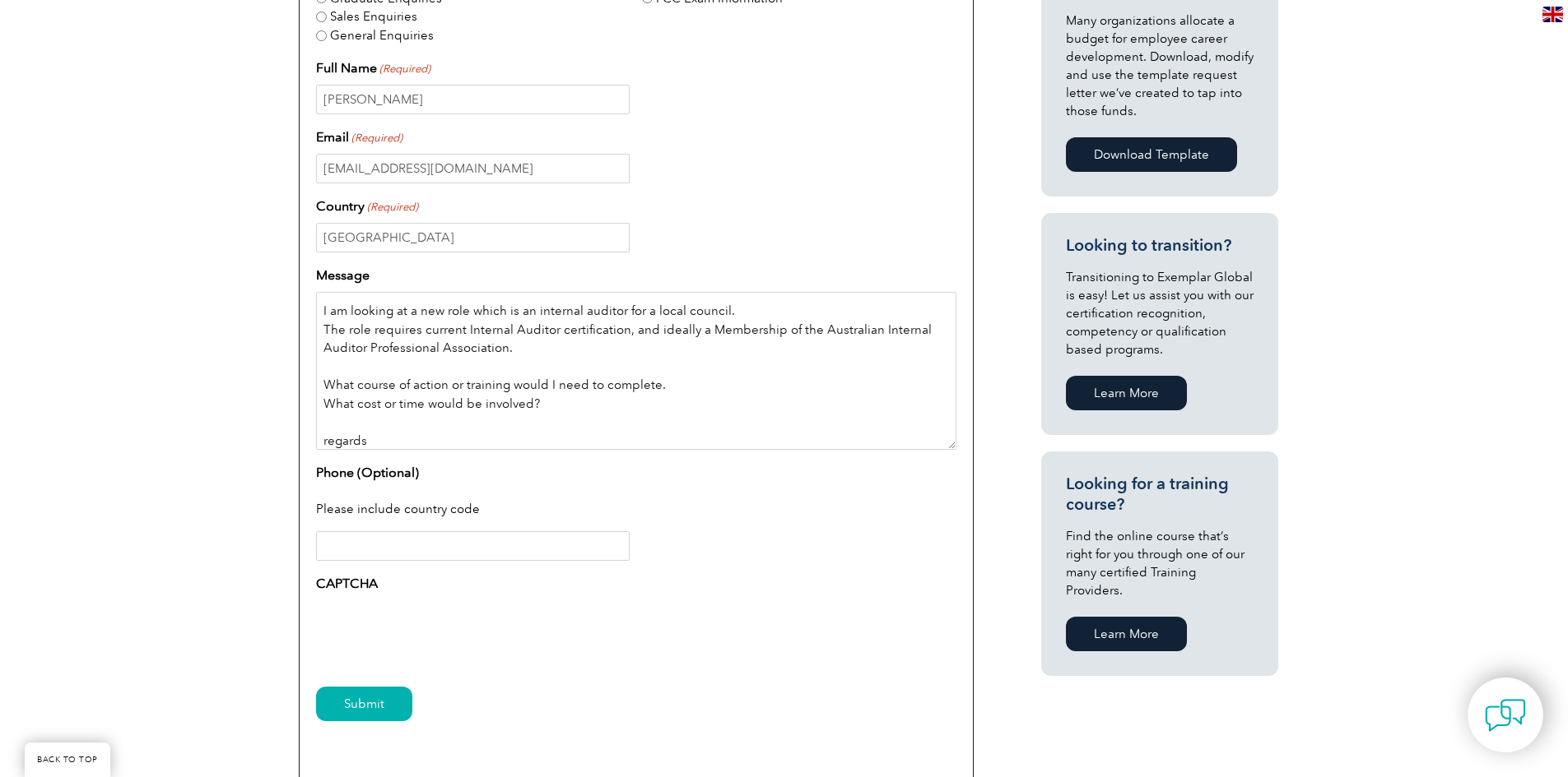
type textarea "Hi, Previously held auditor qualifications in Food Safety, OHS and Environmenta…"
click at [579, 548] on input "Phone (Optional)" at bounding box center [473, 546] width 314 height 30
type input "+61428428492"
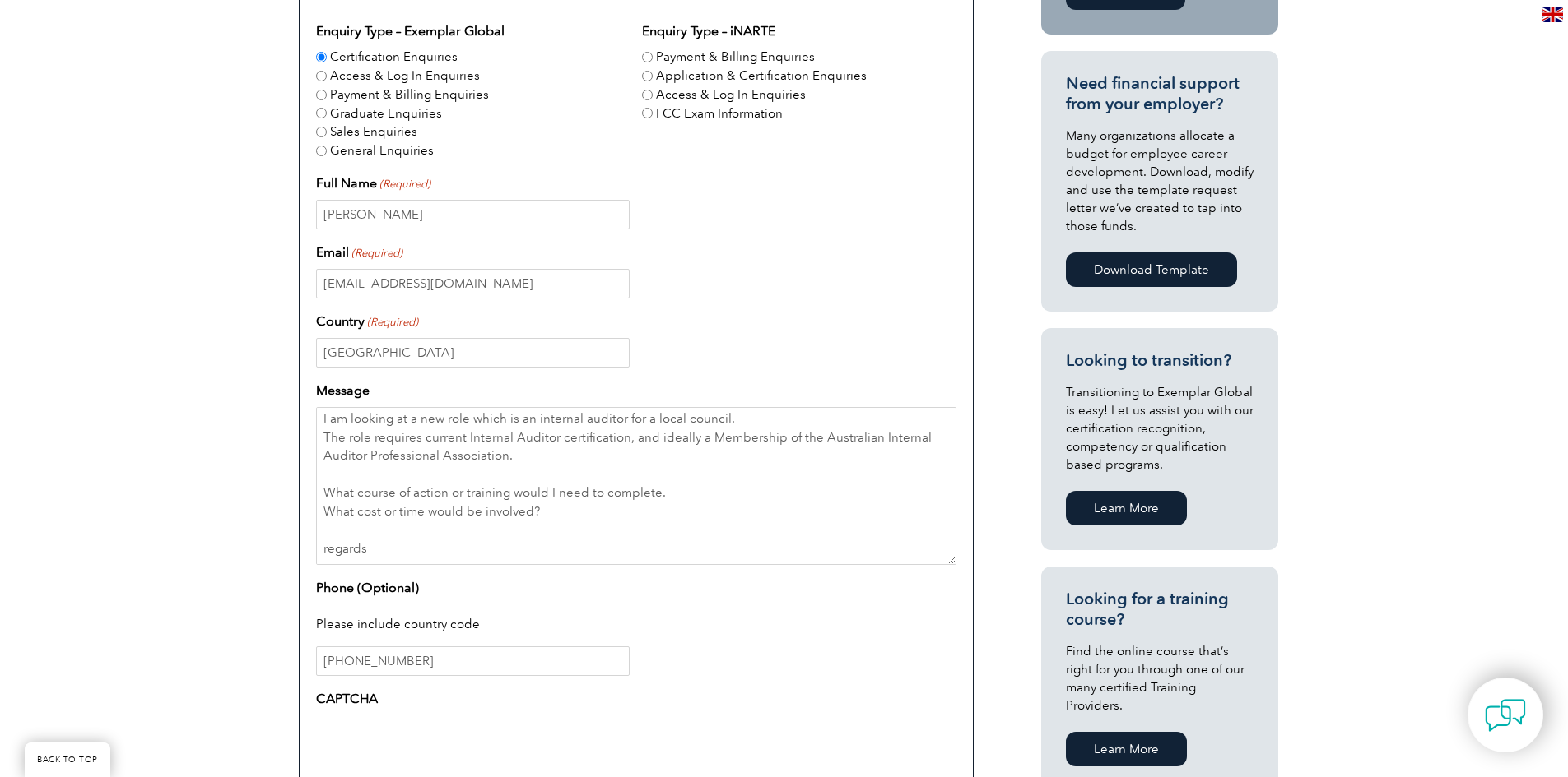
scroll to position [549, 0]
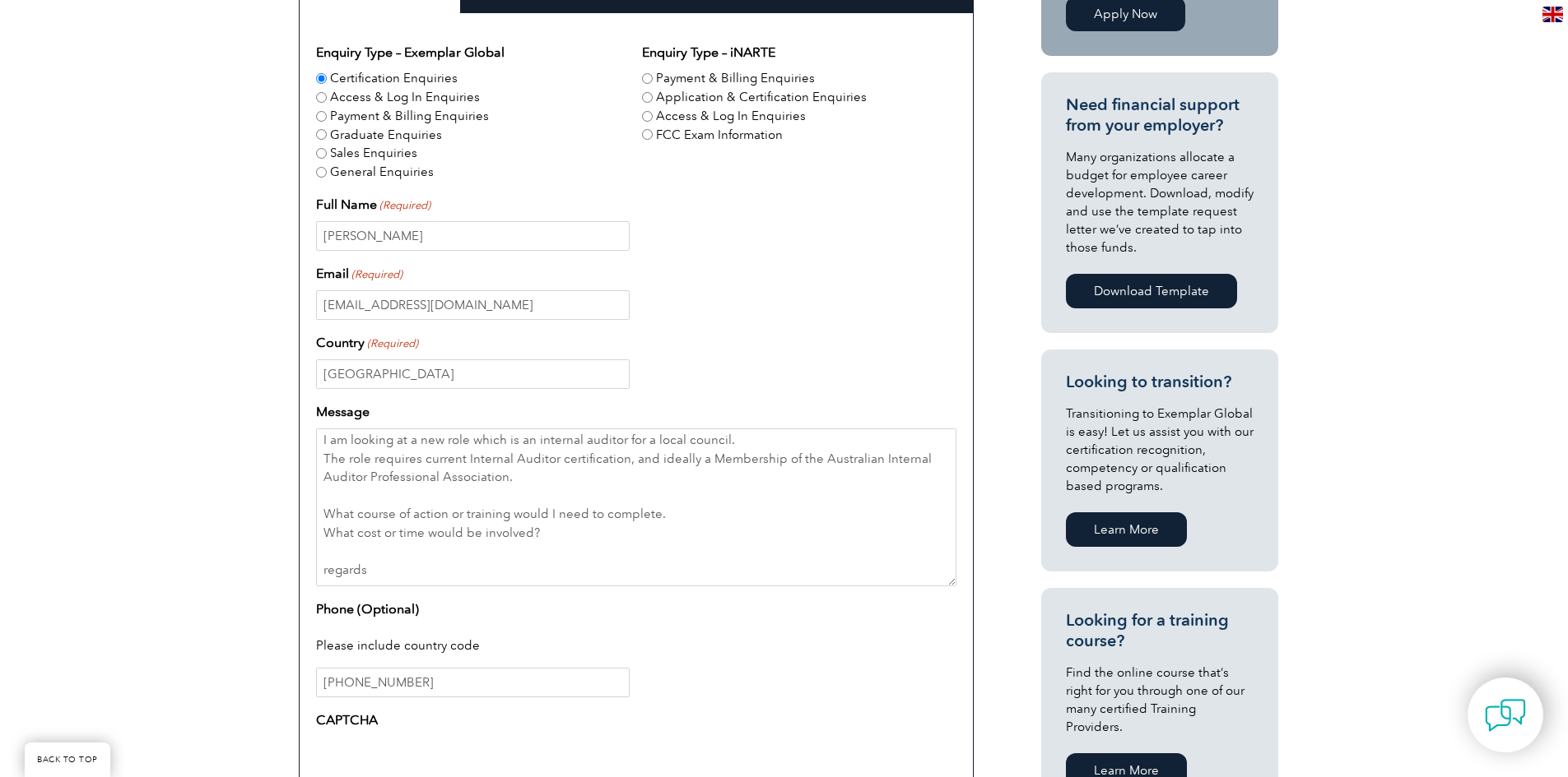
click at [322, 175] on input "General Enquiries" at bounding box center [321, 172] width 10 height 10
radio input "true"
click at [321, 80] on input "Certification Enquiries" at bounding box center [321, 78] width 10 height 10
radio input "true"
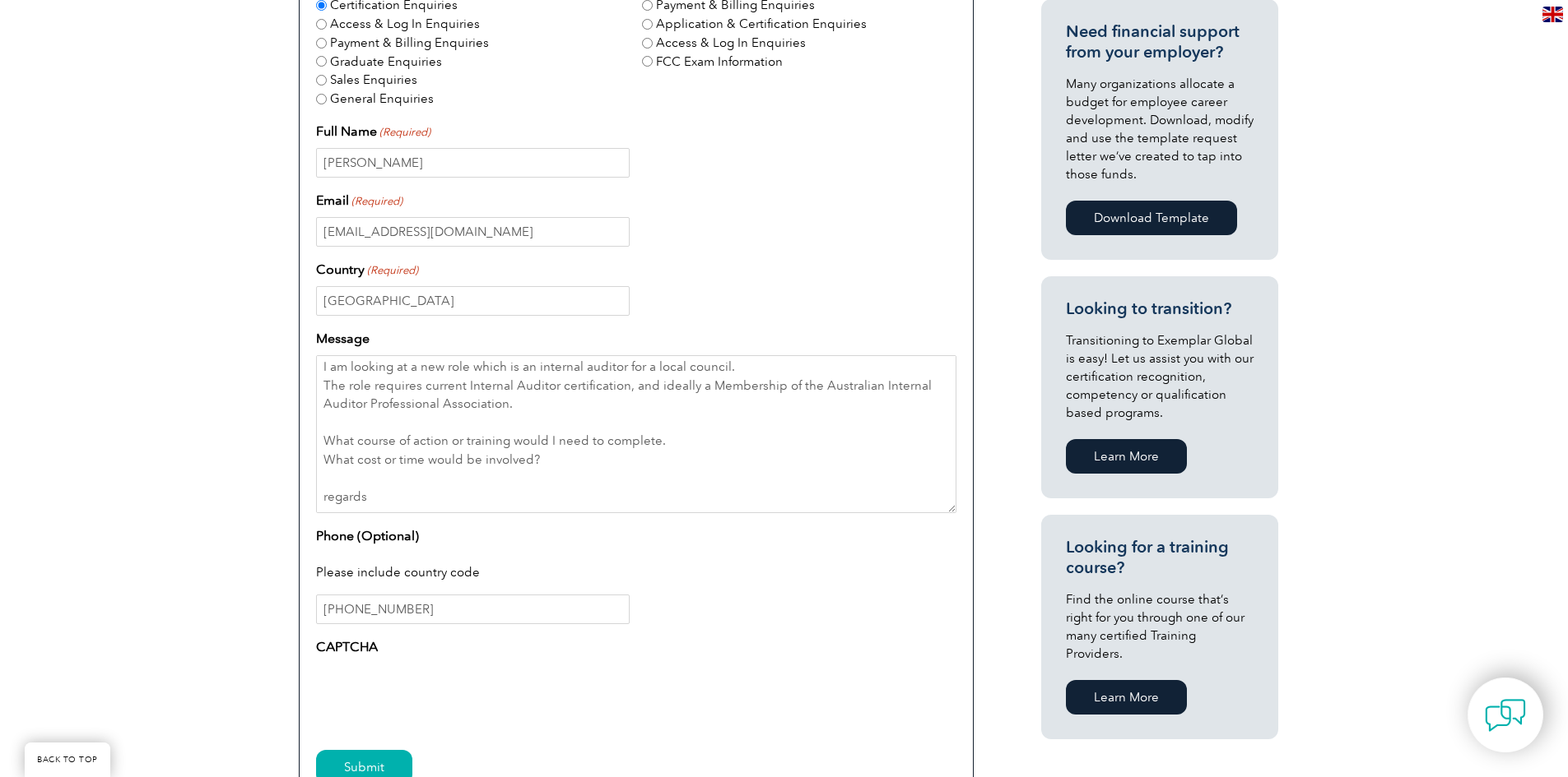
scroll to position [631, 0]
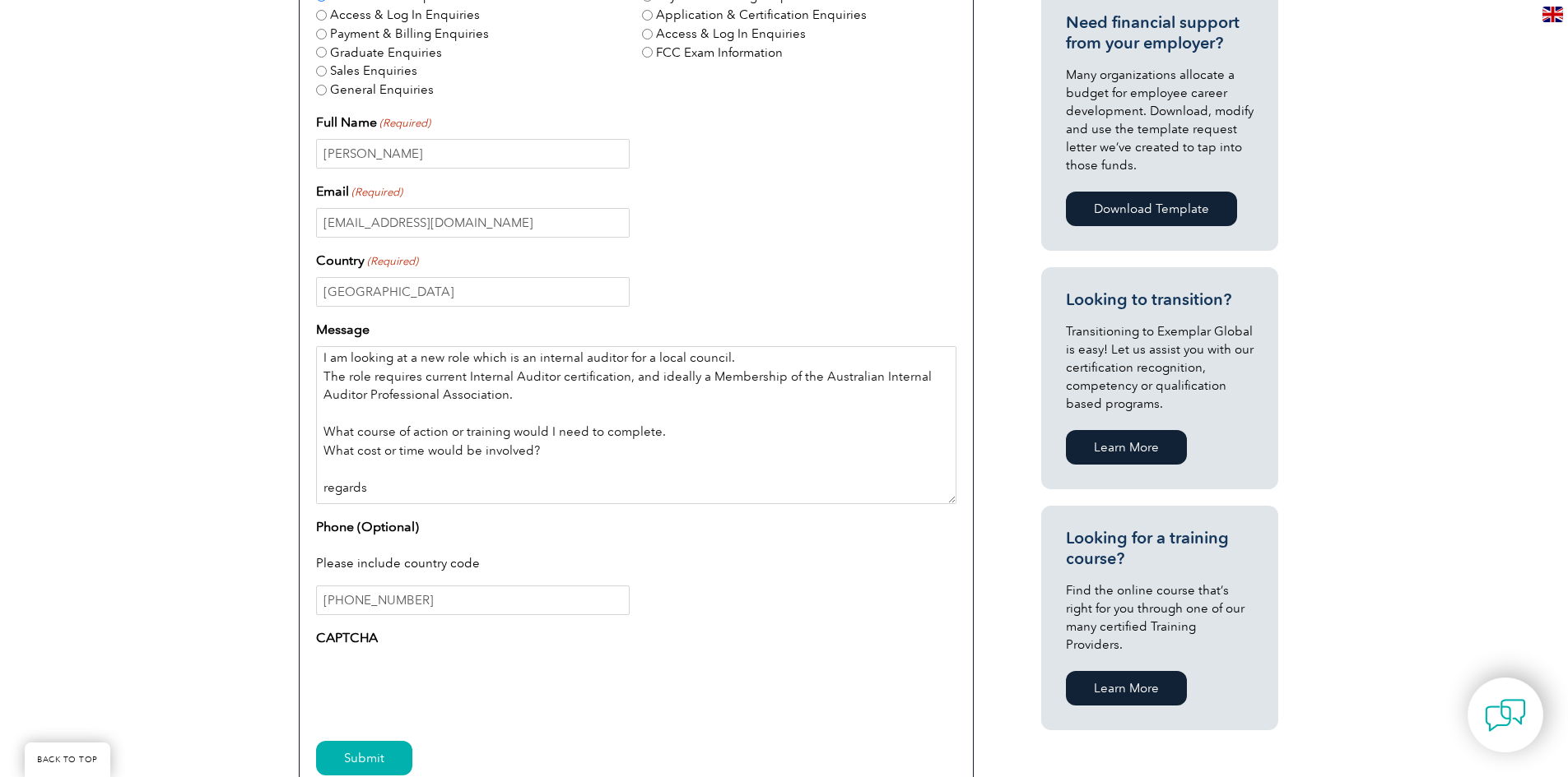
click at [759, 359] on textarea "Hi, Previously held auditor qualifications in Food Safety, OHS and Environmenta…" at bounding box center [636, 425] width 640 height 158
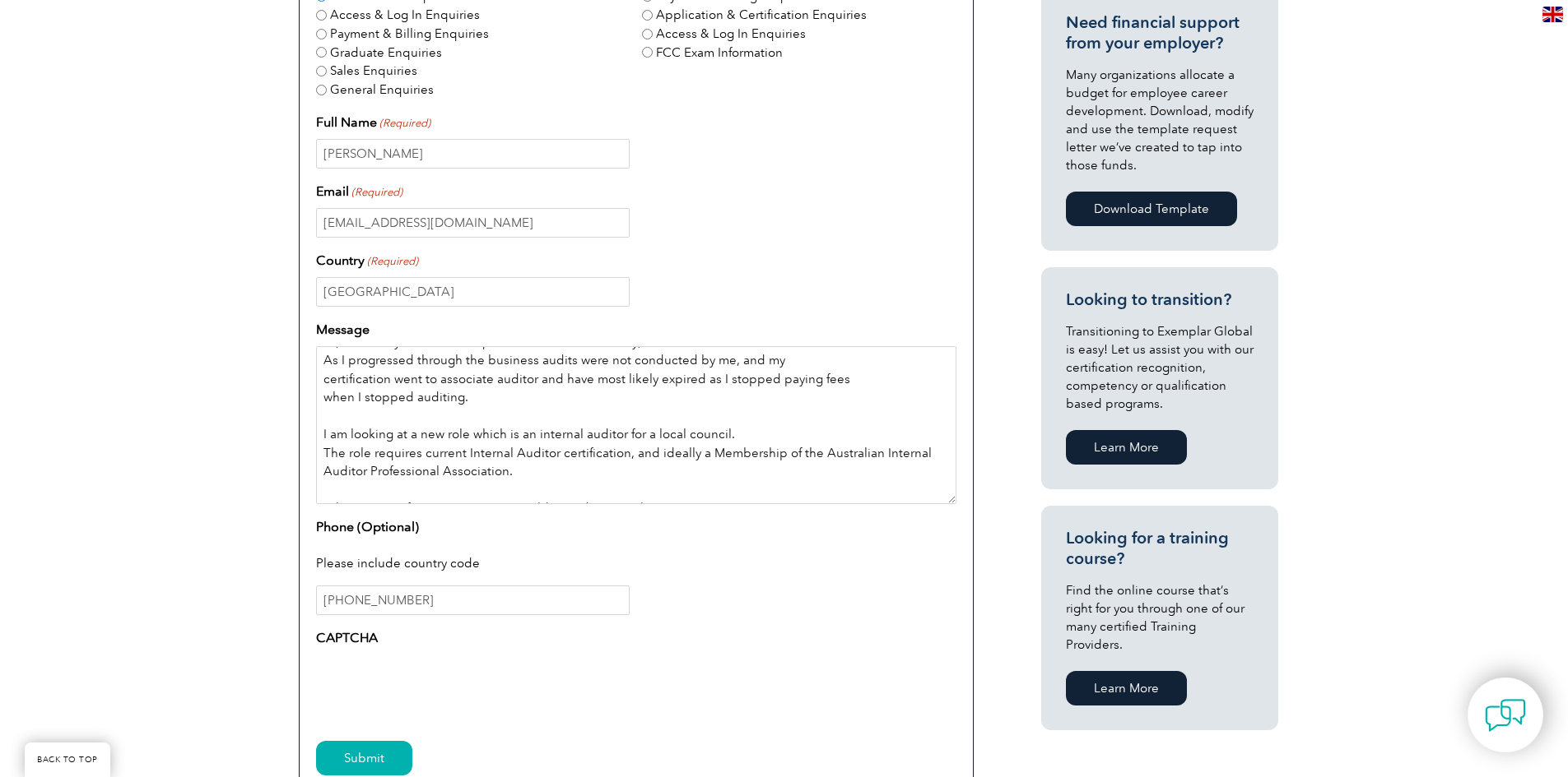
scroll to position [0, 0]
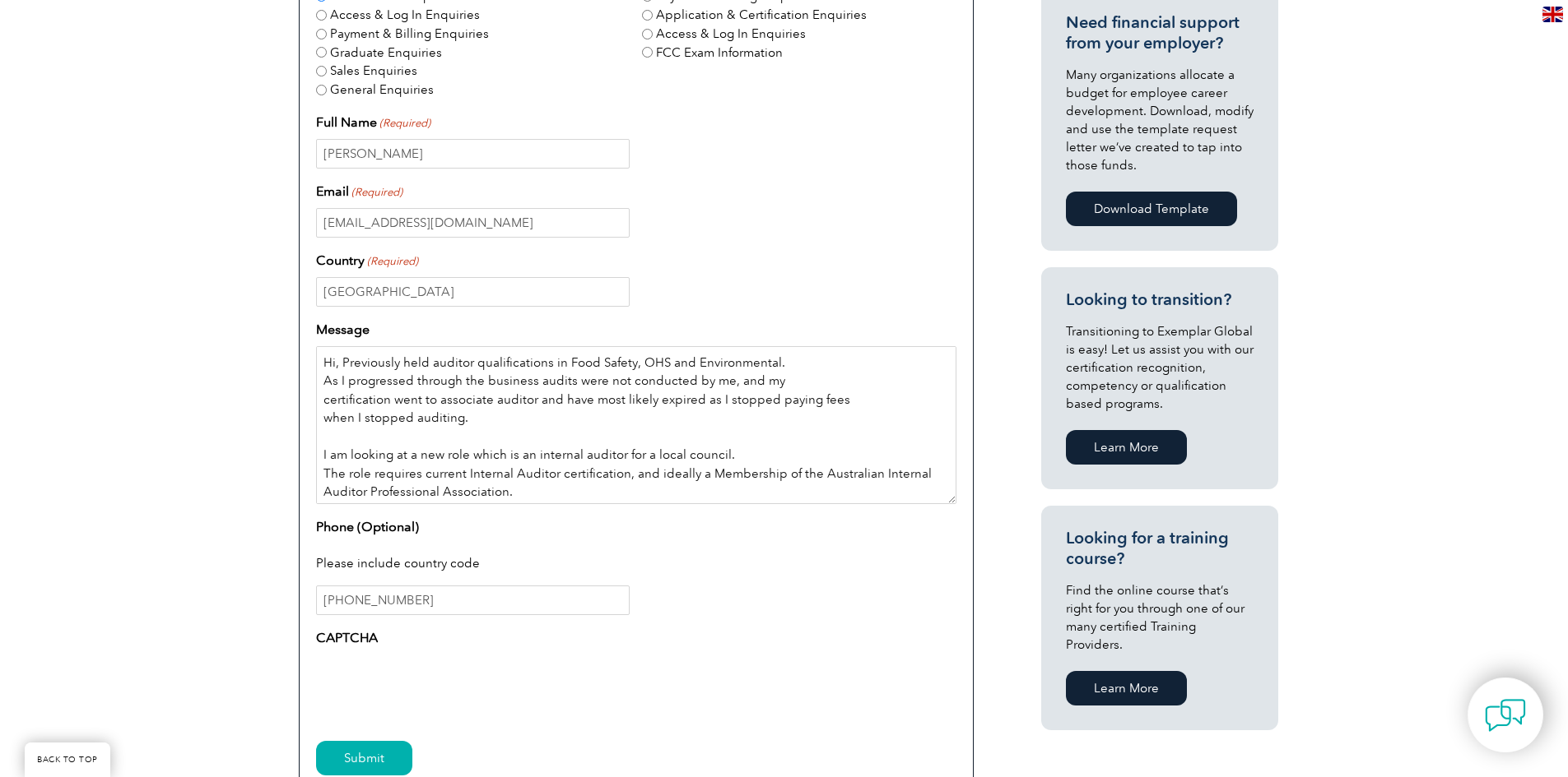
click at [532, 381] on textarea "Hi, Previously held auditor qualifications in Food Safety, OHS and Environmenta…" at bounding box center [636, 425] width 640 height 158
click at [619, 379] on textarea "Hi, Previously held auditor qualifications in Food Safety, OHS and Environmenta…" at bounding box center [636, 425] width 640 height 158
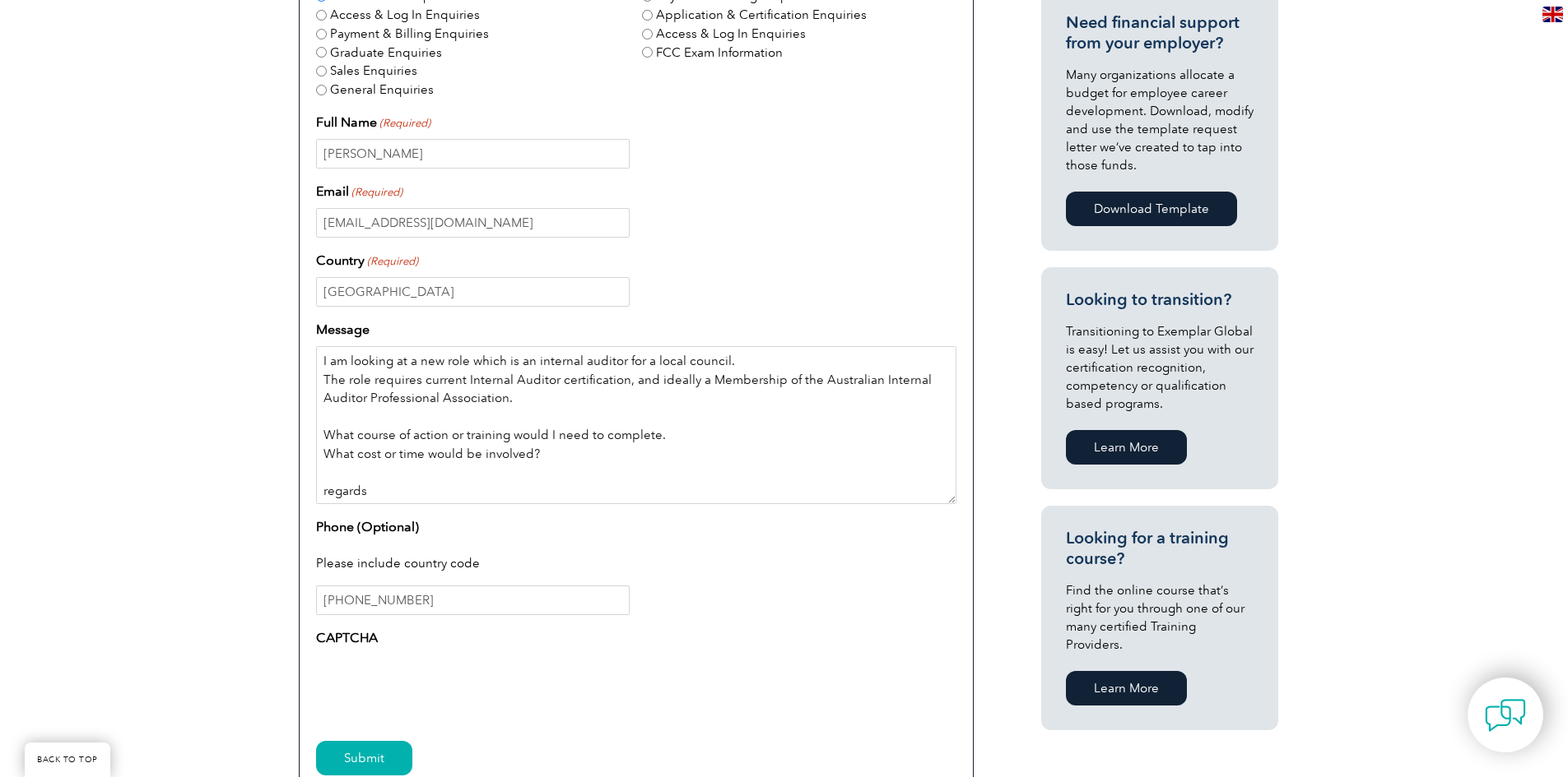
scroll to position [97, 0]
type textarea "Hi, Previously held auditor qualifications in Food Safety, OHS and Environmenta…"
click at [389, 759] on input "Submit" at bounding box center [364, 759] width 96 height 35
